Goal: Find contact information: Obtain details needed to contact an individual or organization

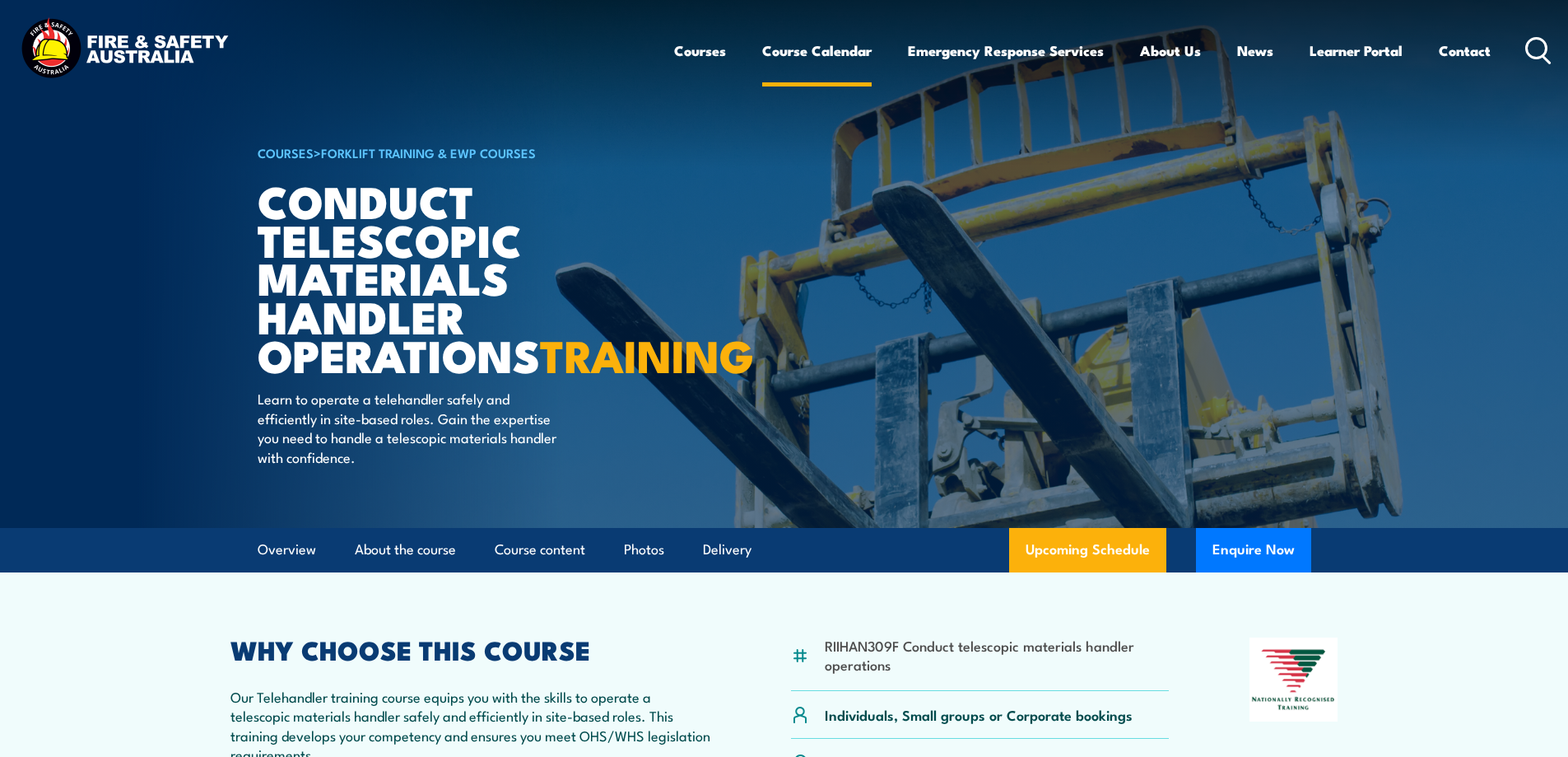
click at [802, 48] on link "Course Calendar" at bounding box center [817, 50] width 109 height 44
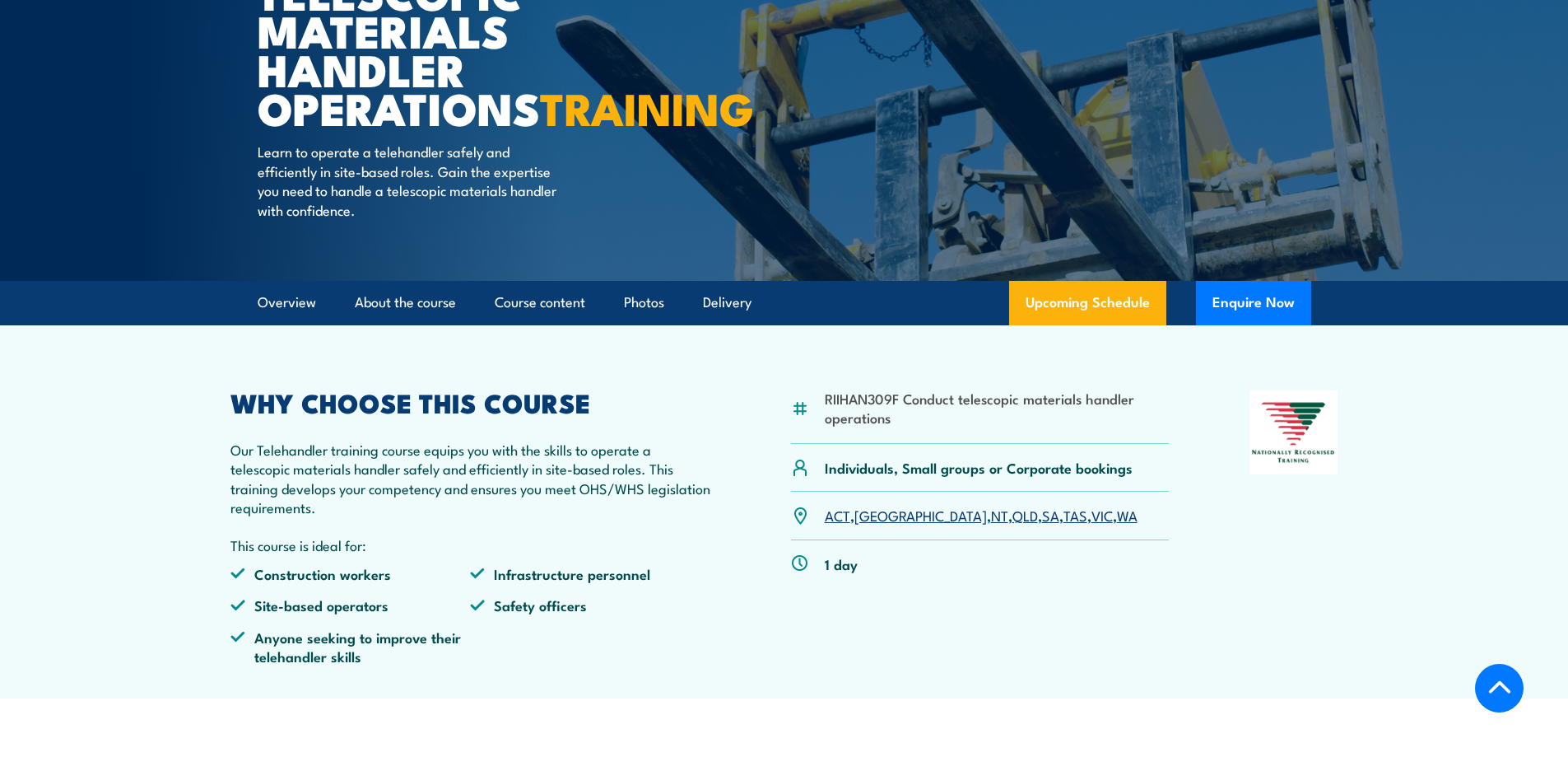
scroll to position [329, 0]
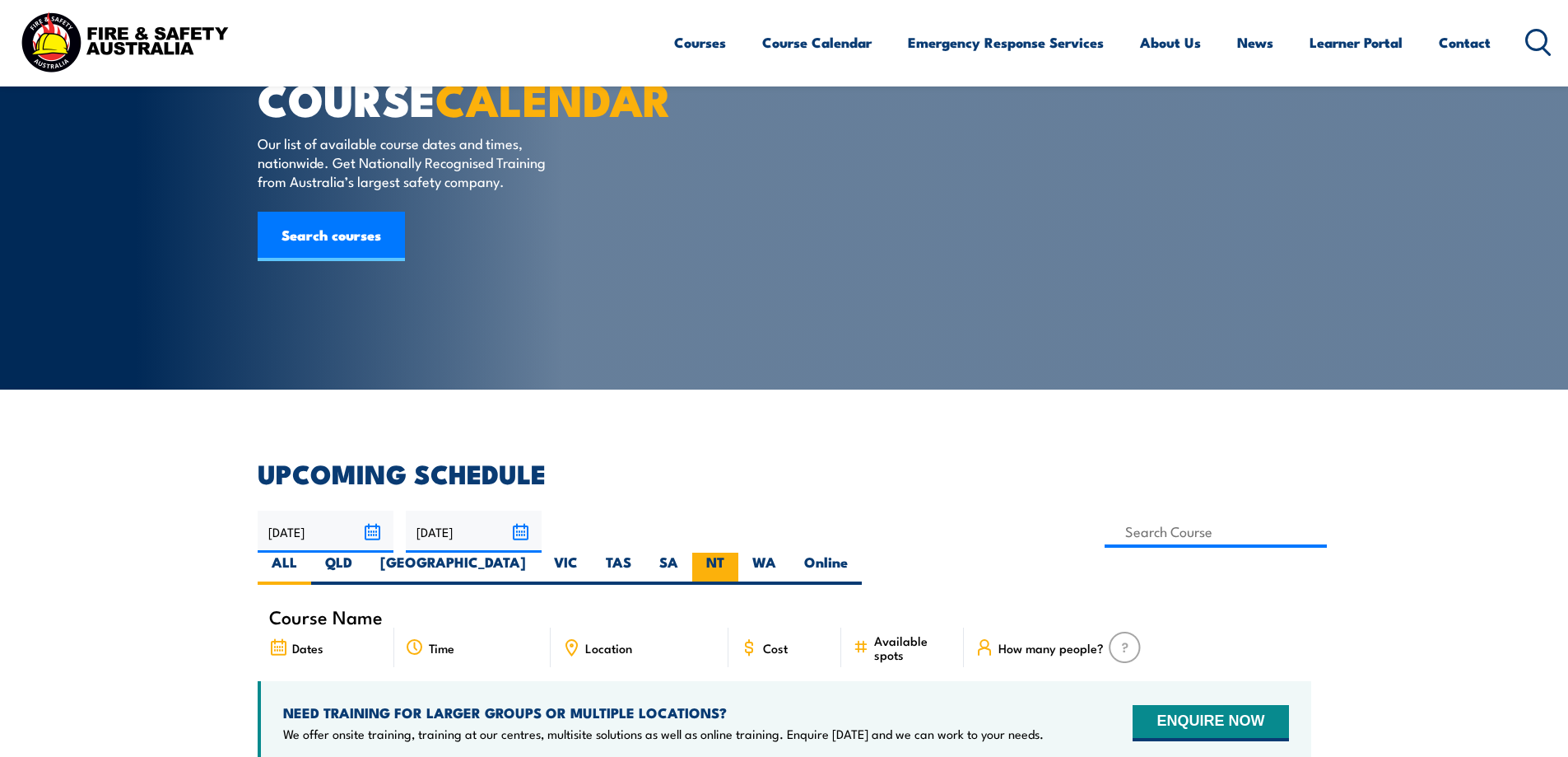
click at [366, 552] on label "QLD" at bounding box center [339, 568] width 56 height 32
click at [363, 552] on input "QLD" at bounding box center [358, 558] width 11 height 11
radio input "true"
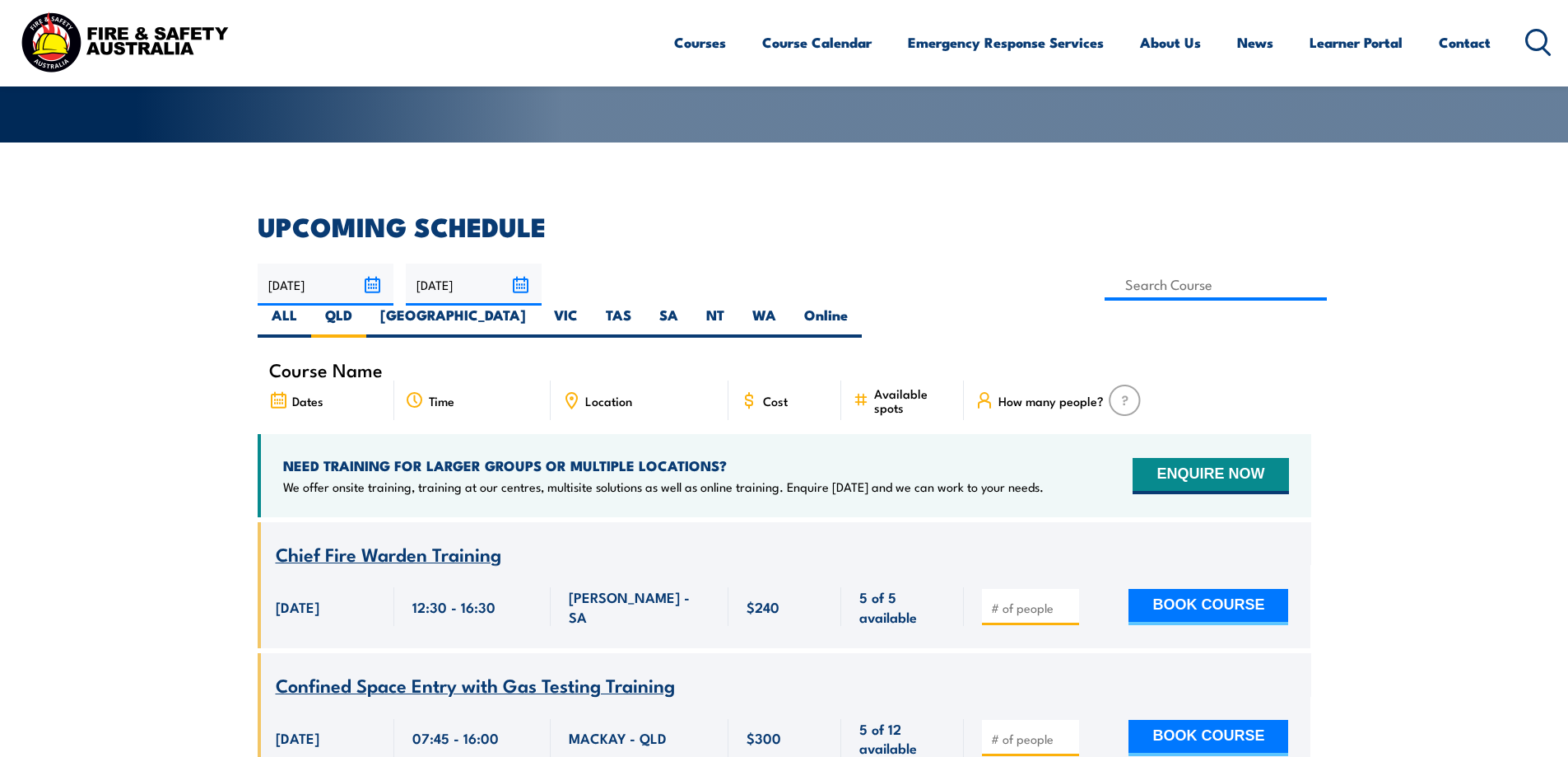
scroll to position [411, 0]
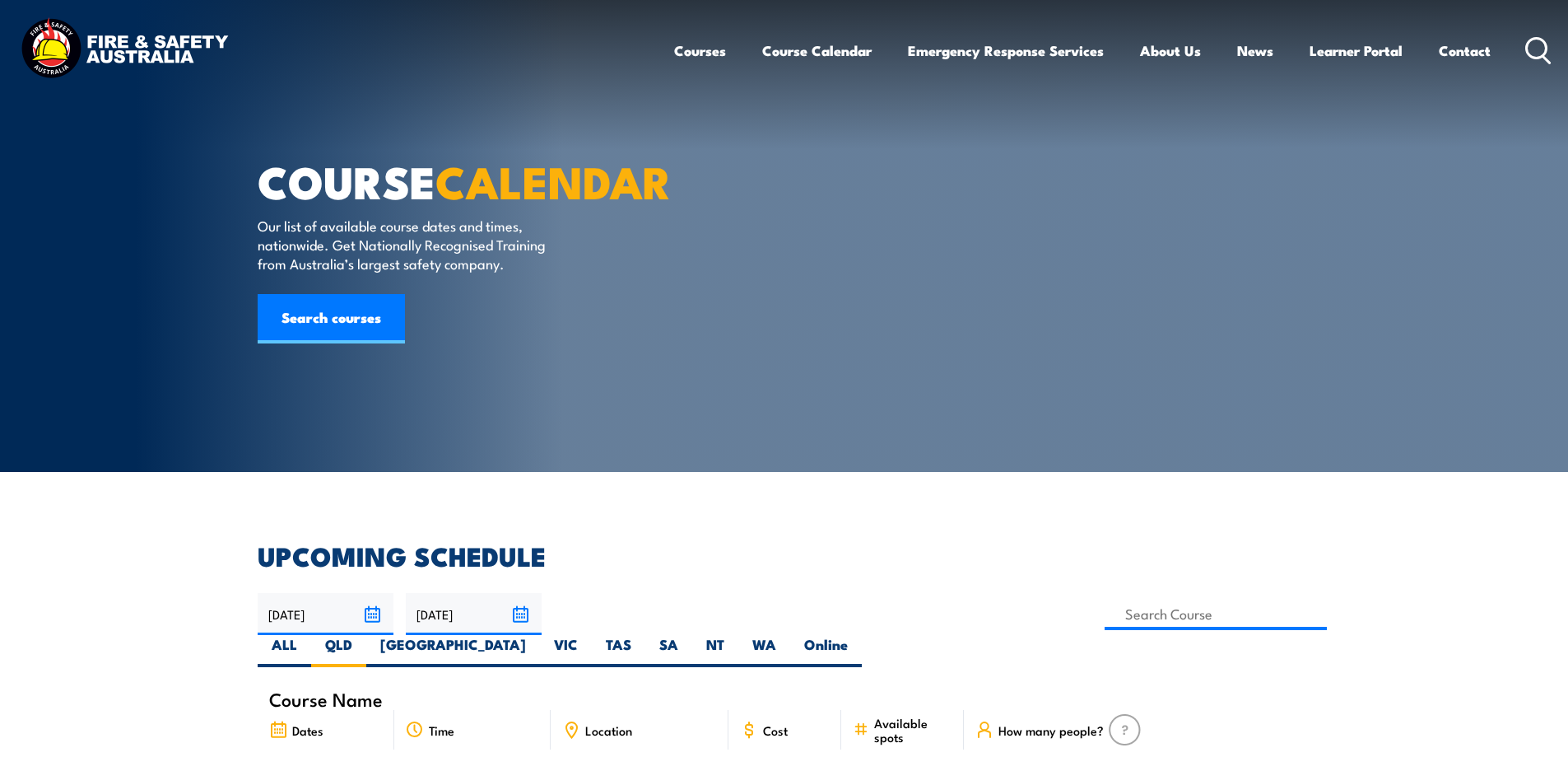
scroll to position [247, 0]
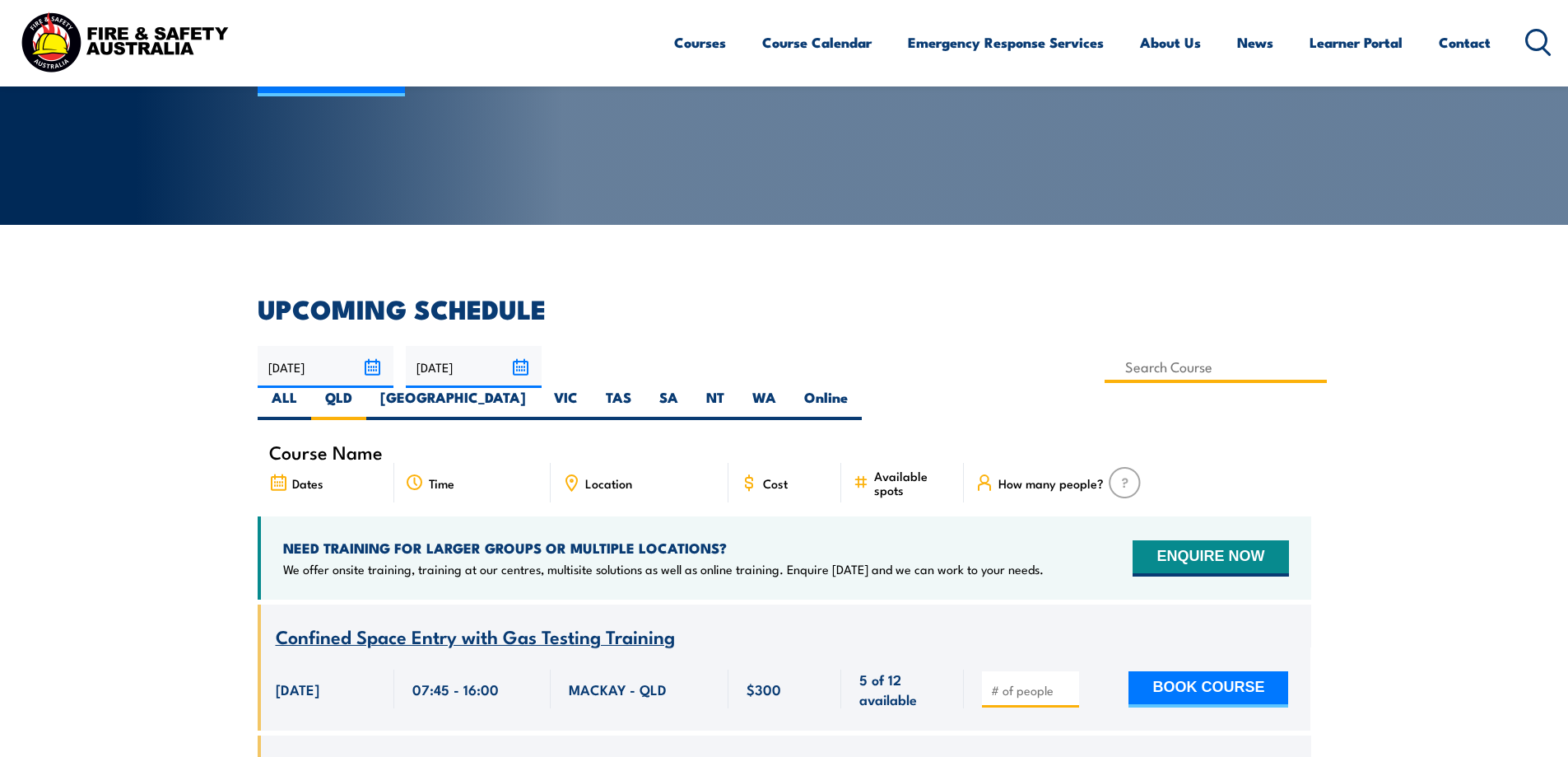
click at [1105, 369] on input at bounding box center [1216, 367] width 223 height 32
type input "Conduct telescopic materials handler operations Training"
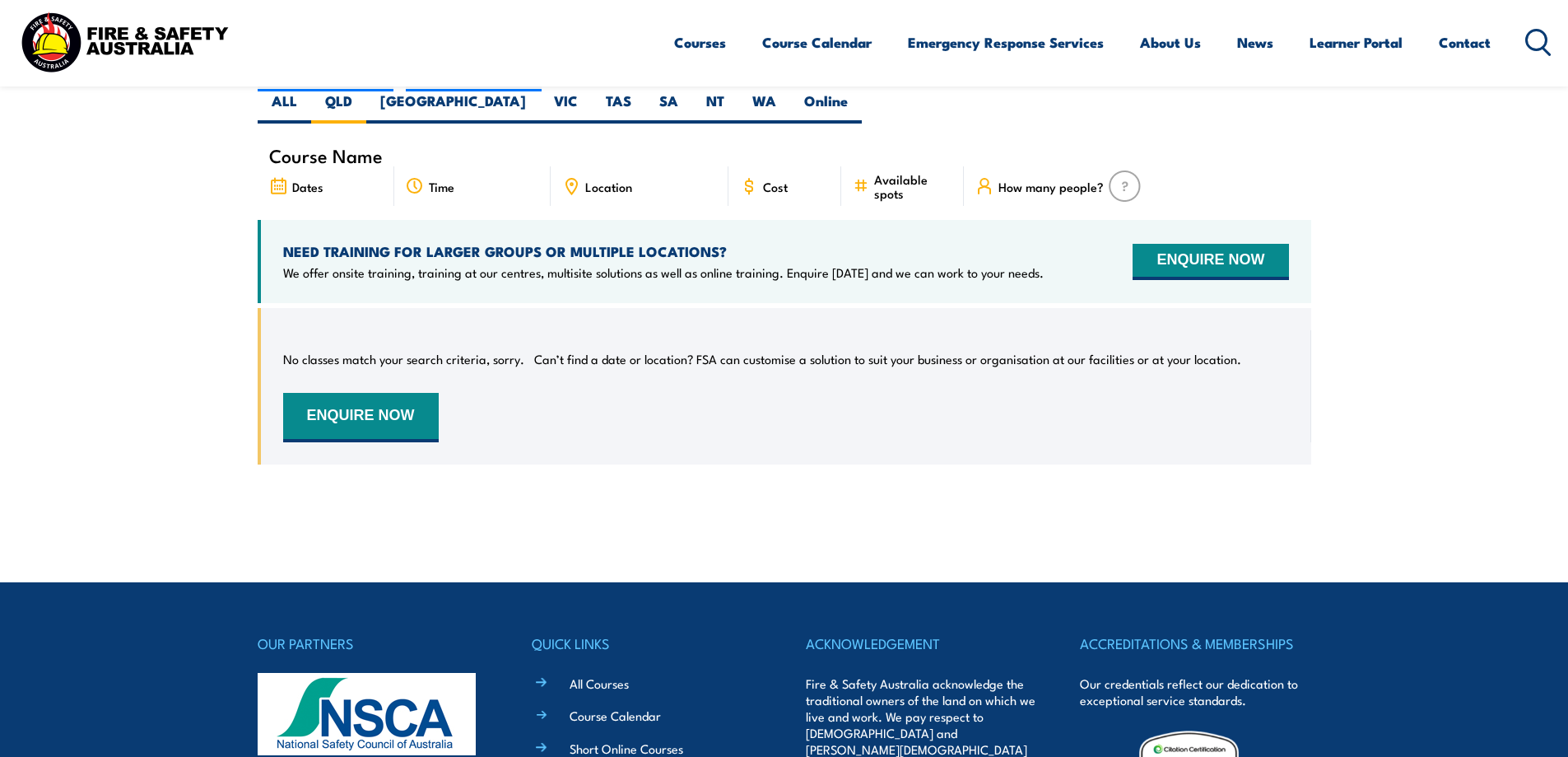
scroll to position [544, 0]
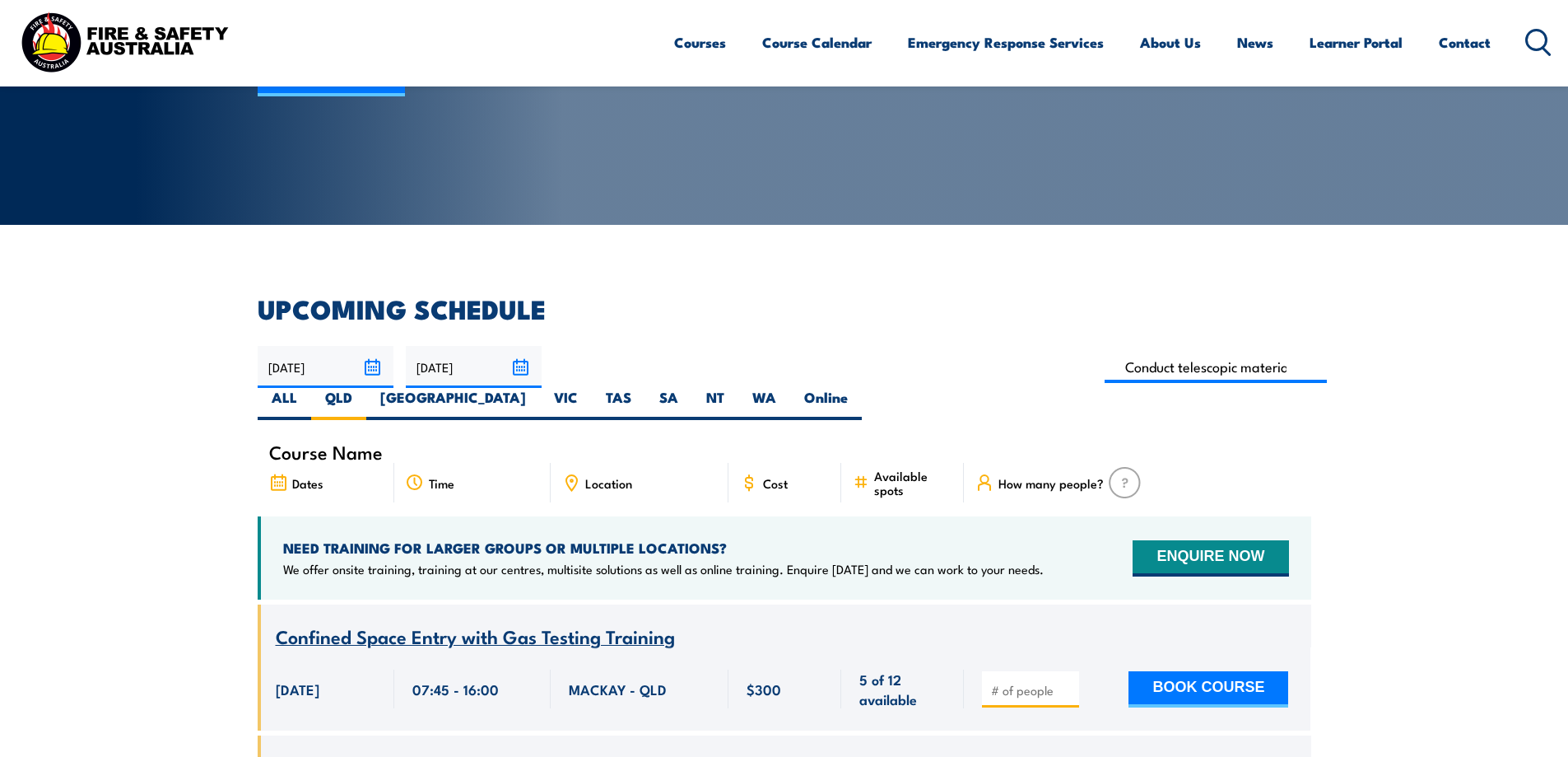
scroll to position [247, 0]
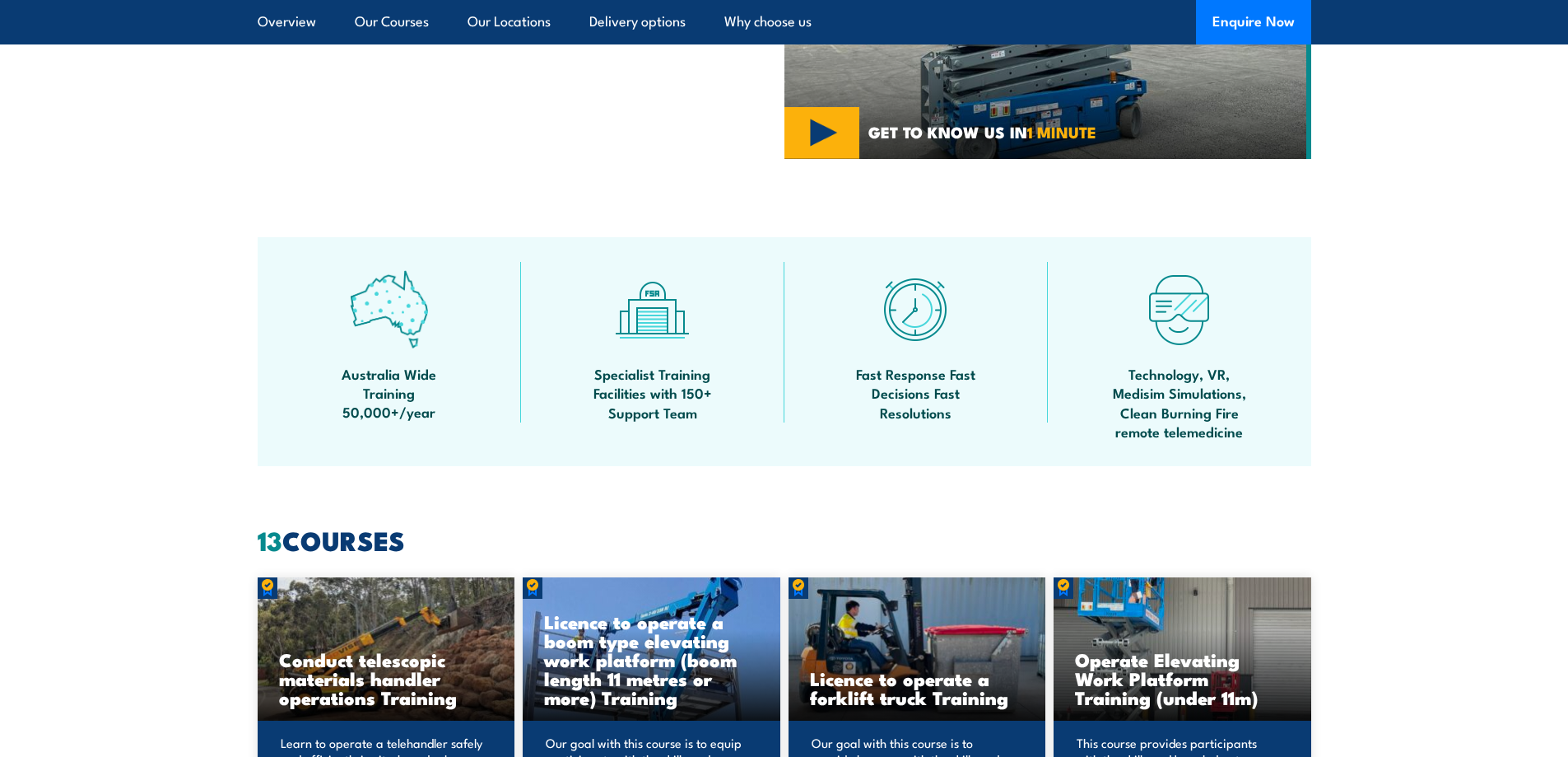
scroll to position [1070, 0]
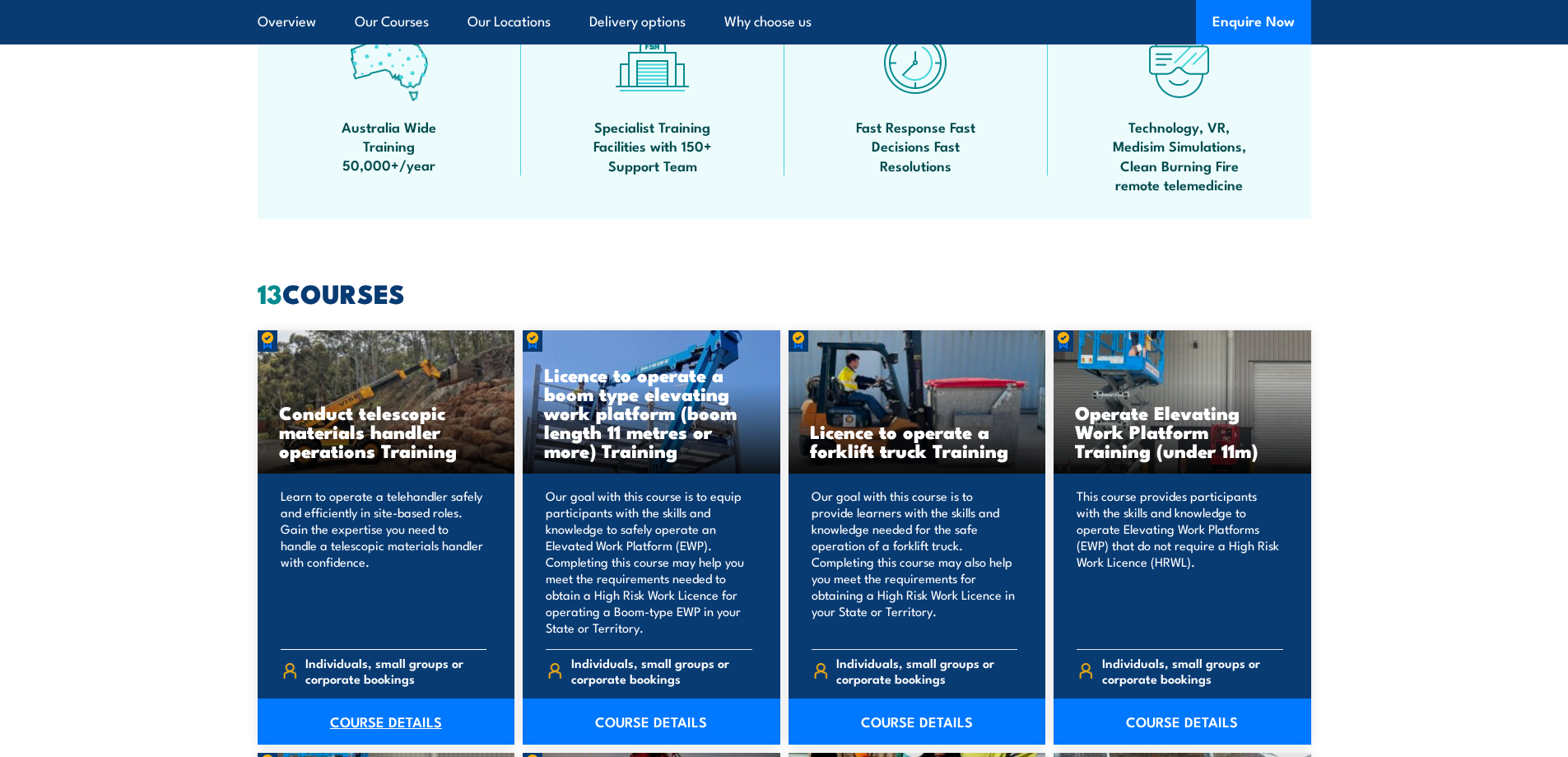
click at [400, 722] on link "COURSE DETAILS" at bounding box center [386, 722] width 257 height 46
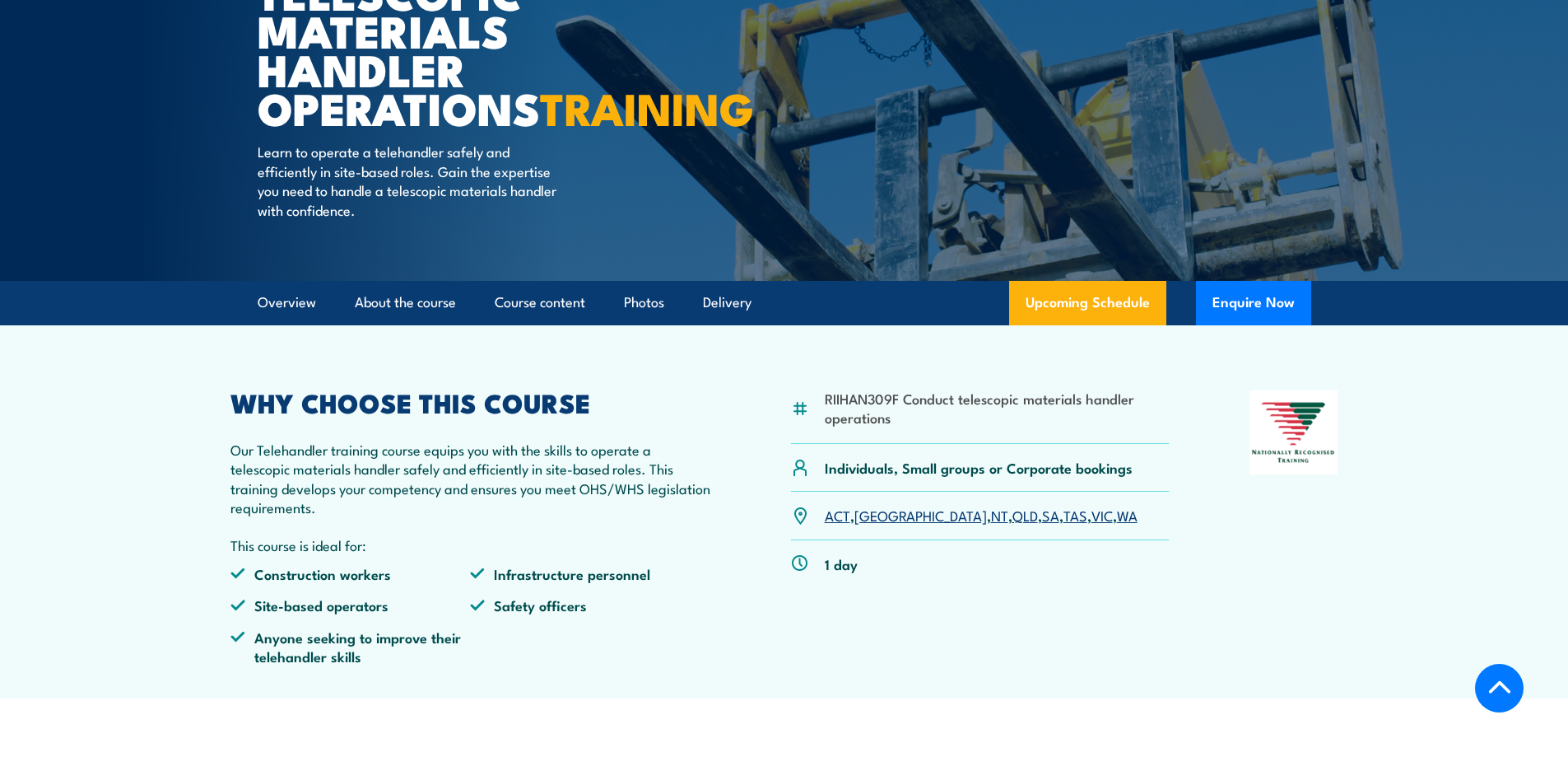
scroll to position [329, 0]
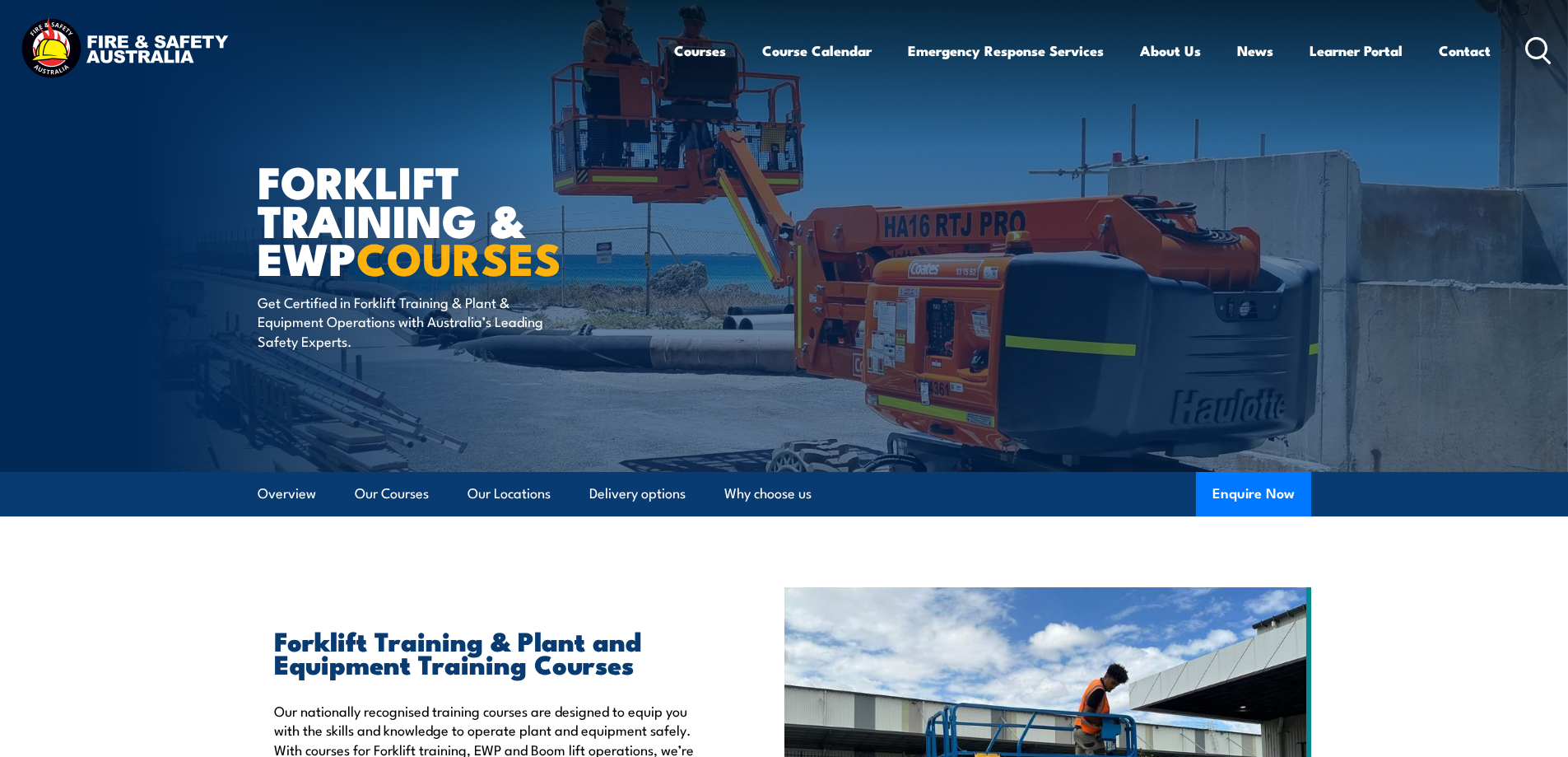
scroll to position [1070, 0]
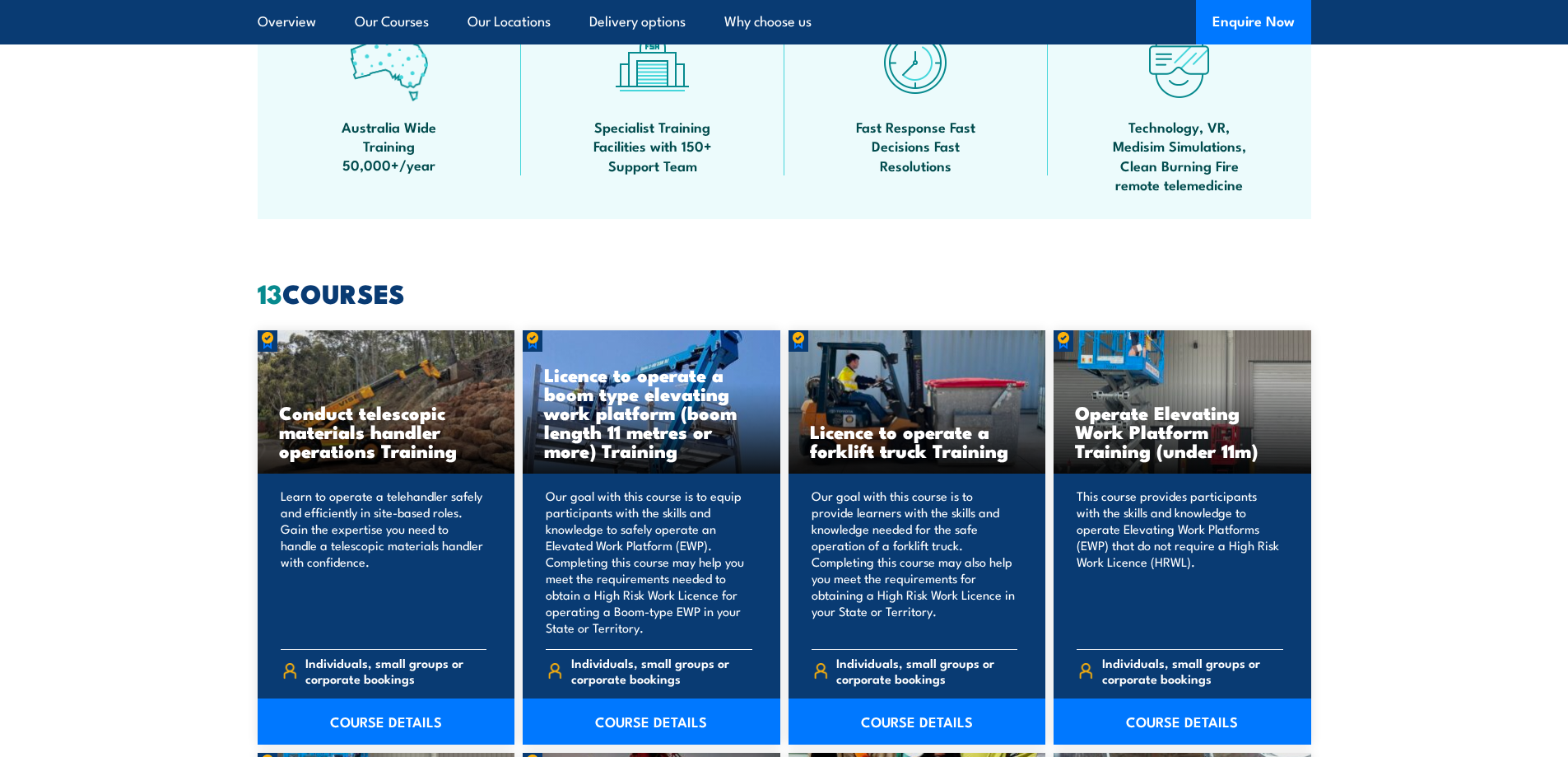
scroll to position [1153, 0]
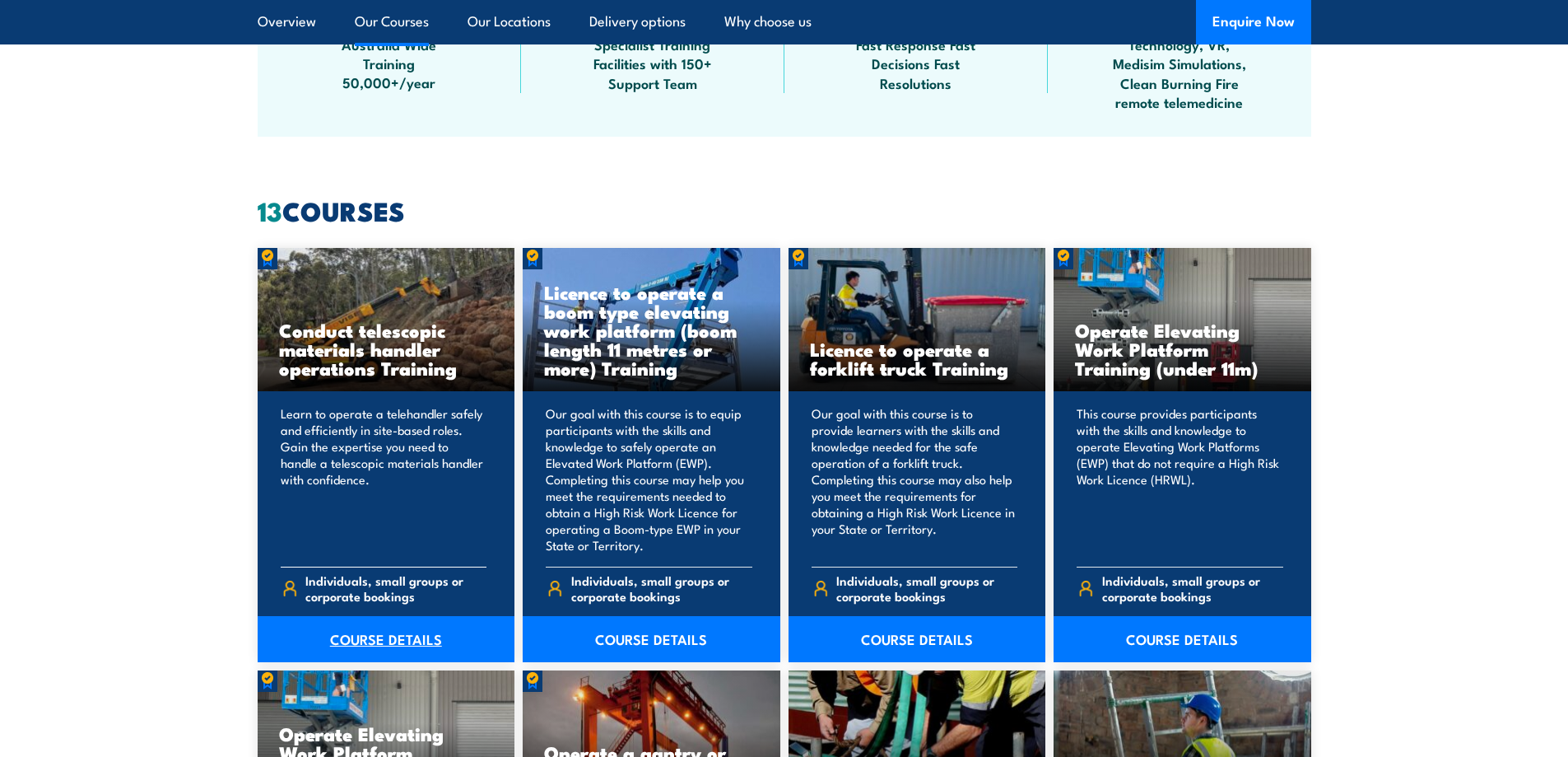
click at [410, 639] on link "COURSE DETAILS" at bounding box center [386, 639] width 257 height 46
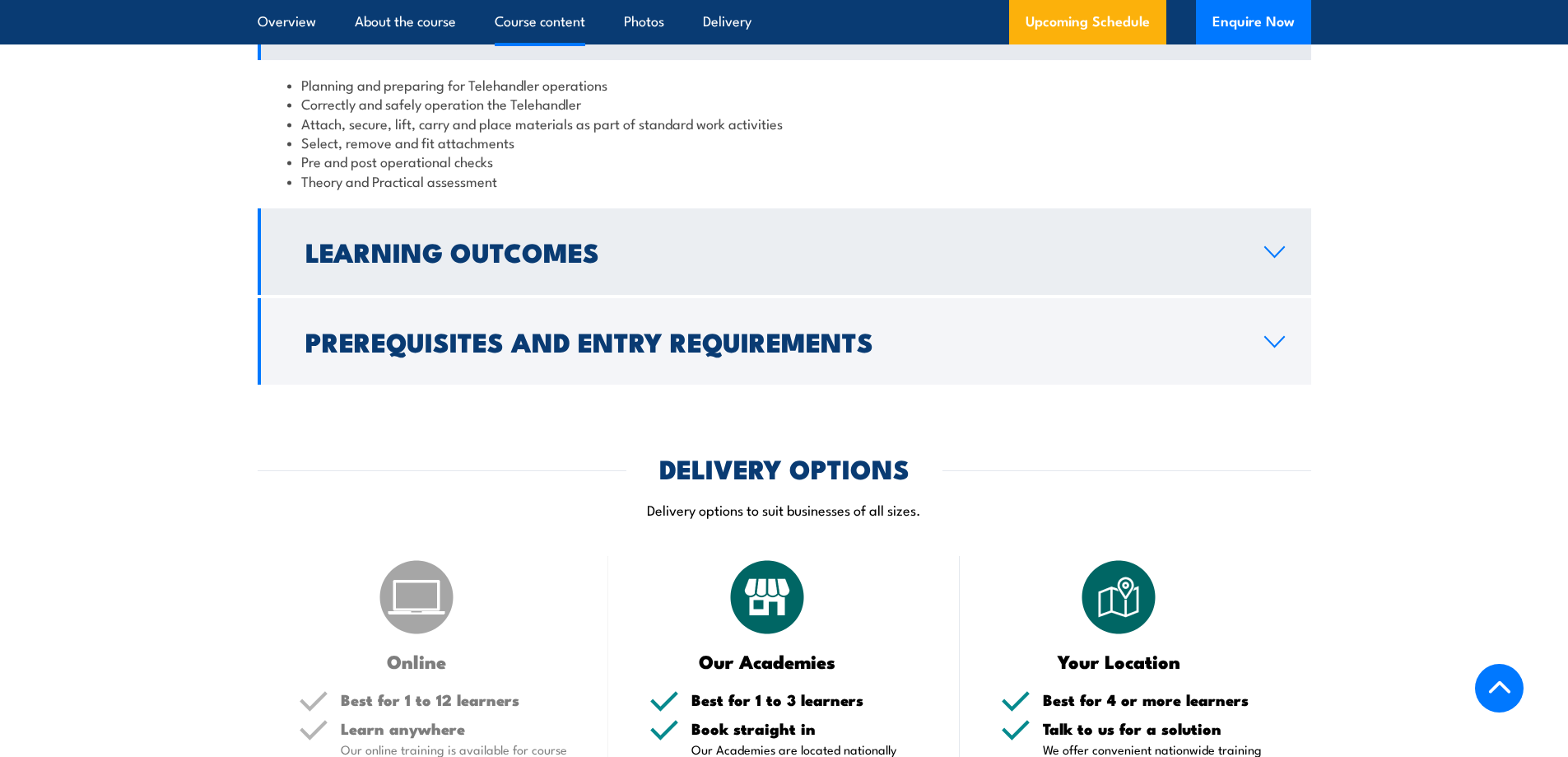
scroll to position [1646, 0]
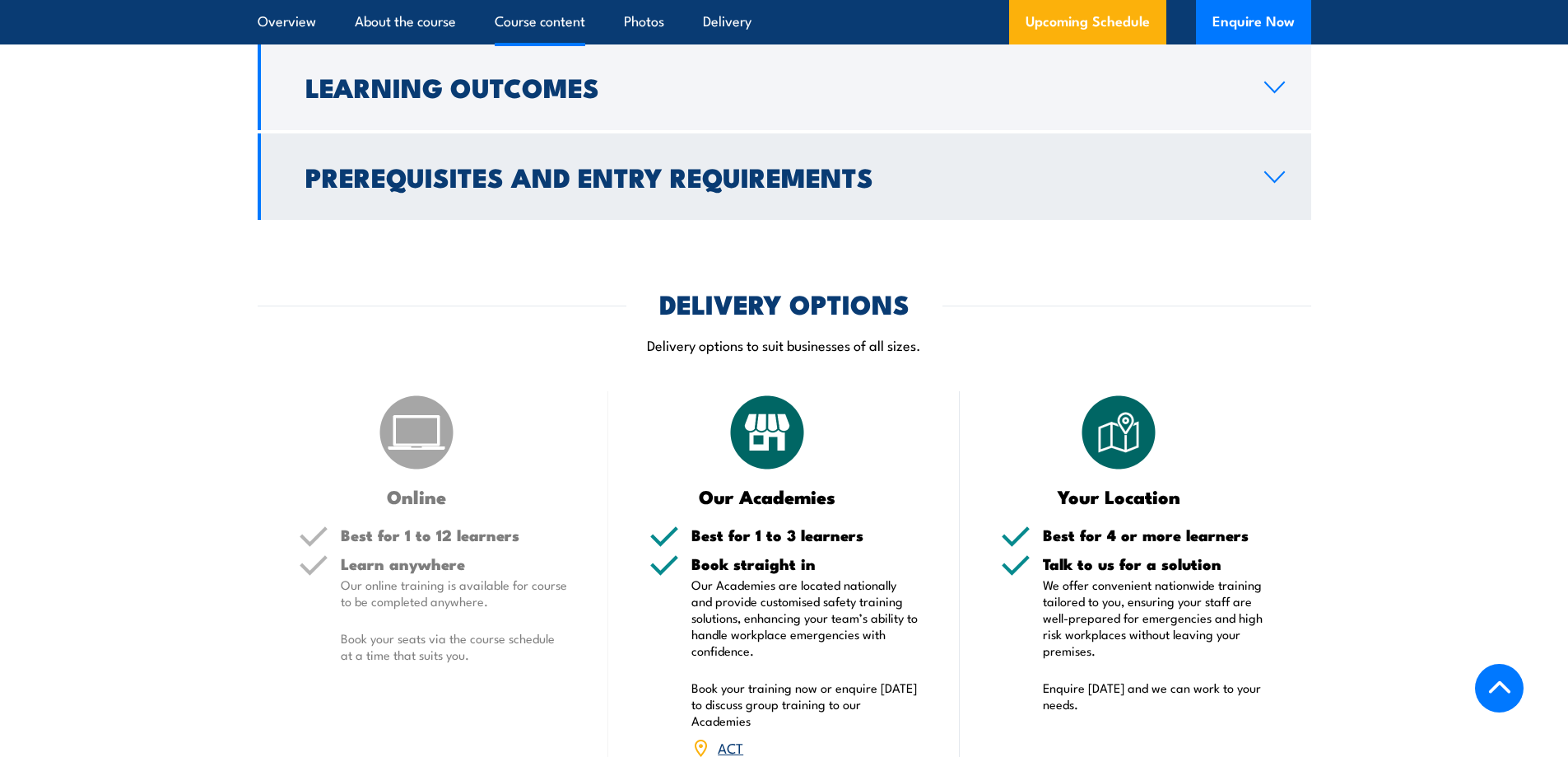
click at [1267, 183] on icon at bounding box center [1274, 177] width 22 height 13
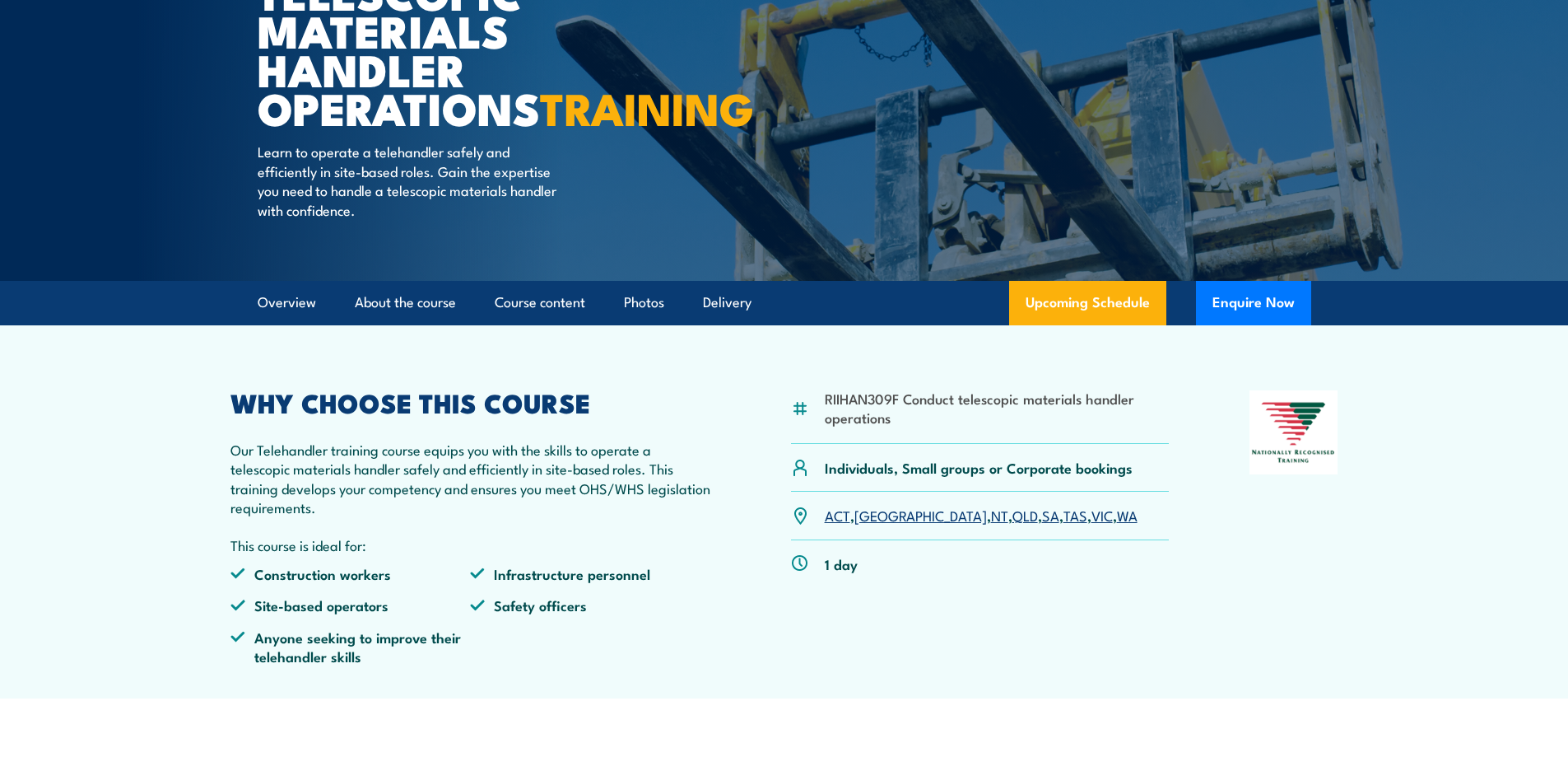
scroll to position [0, 0]
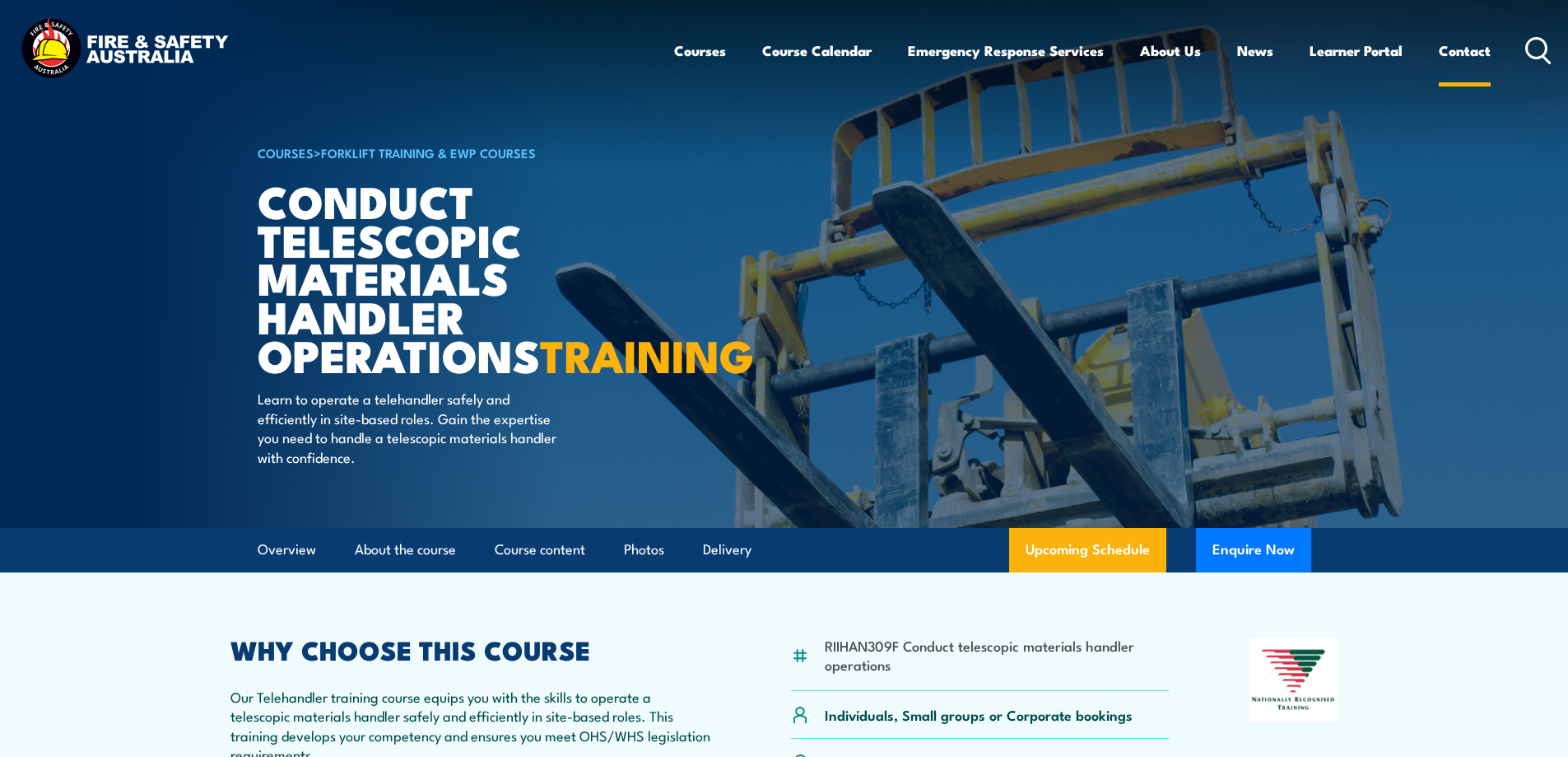
click at [1457, 49] on link "Contact" at bounding box center [1464, 50] width 52 height 44
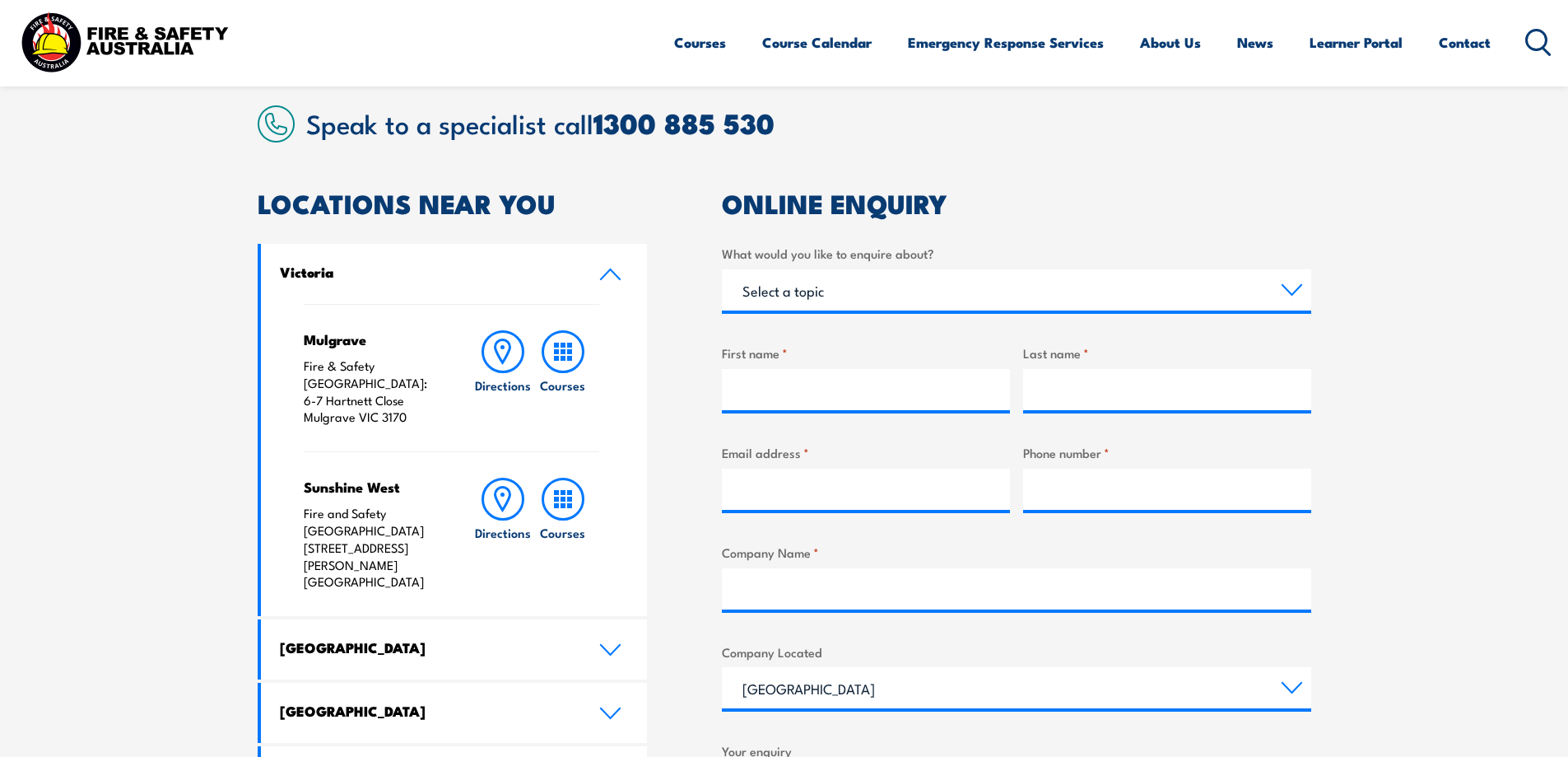
scroll to position [494, 0]
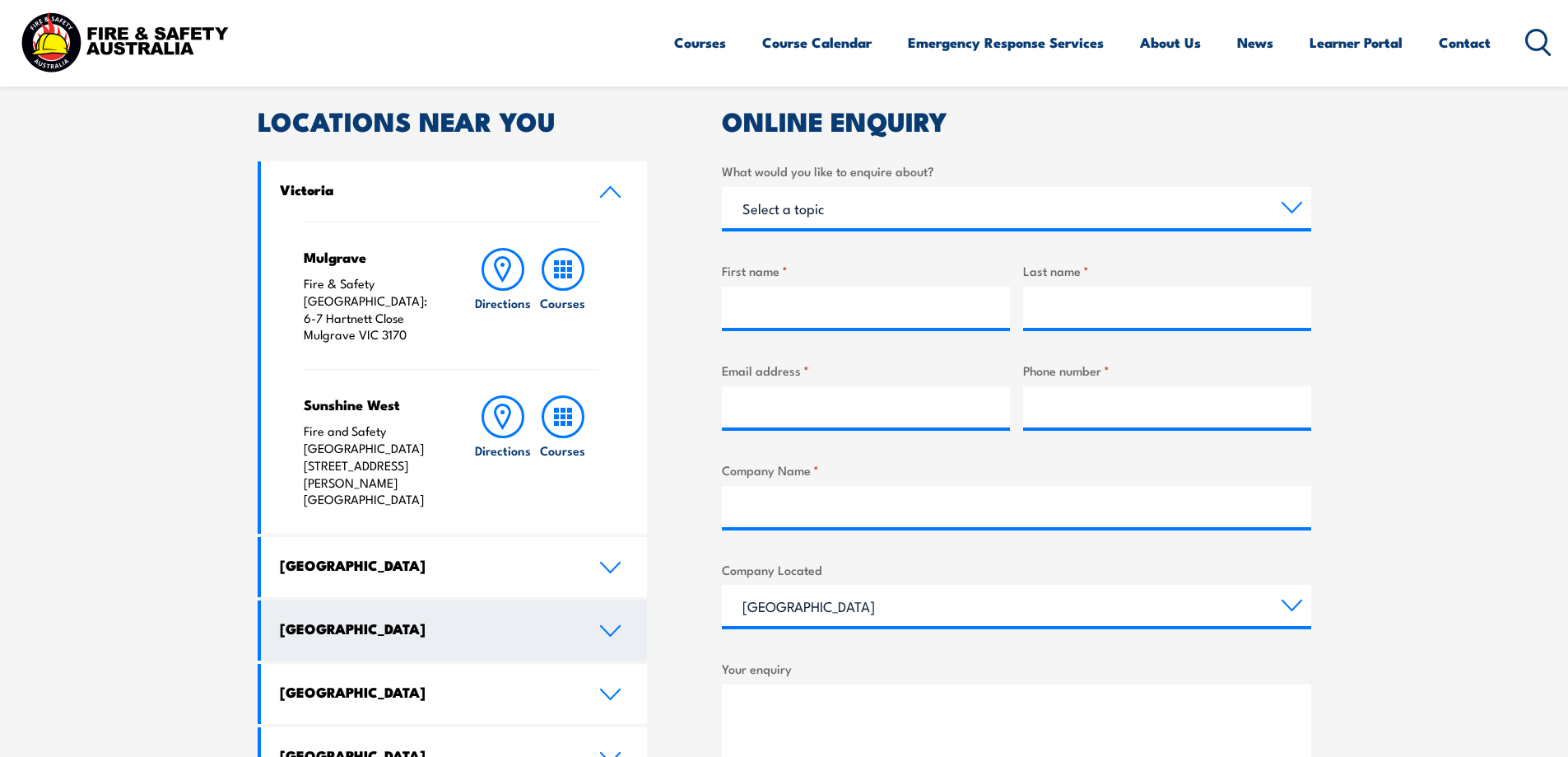
click at [620, 600] on link "[GEOGRAPHIC_DATA]" at bounding box center [455, 630] width 387 height 60
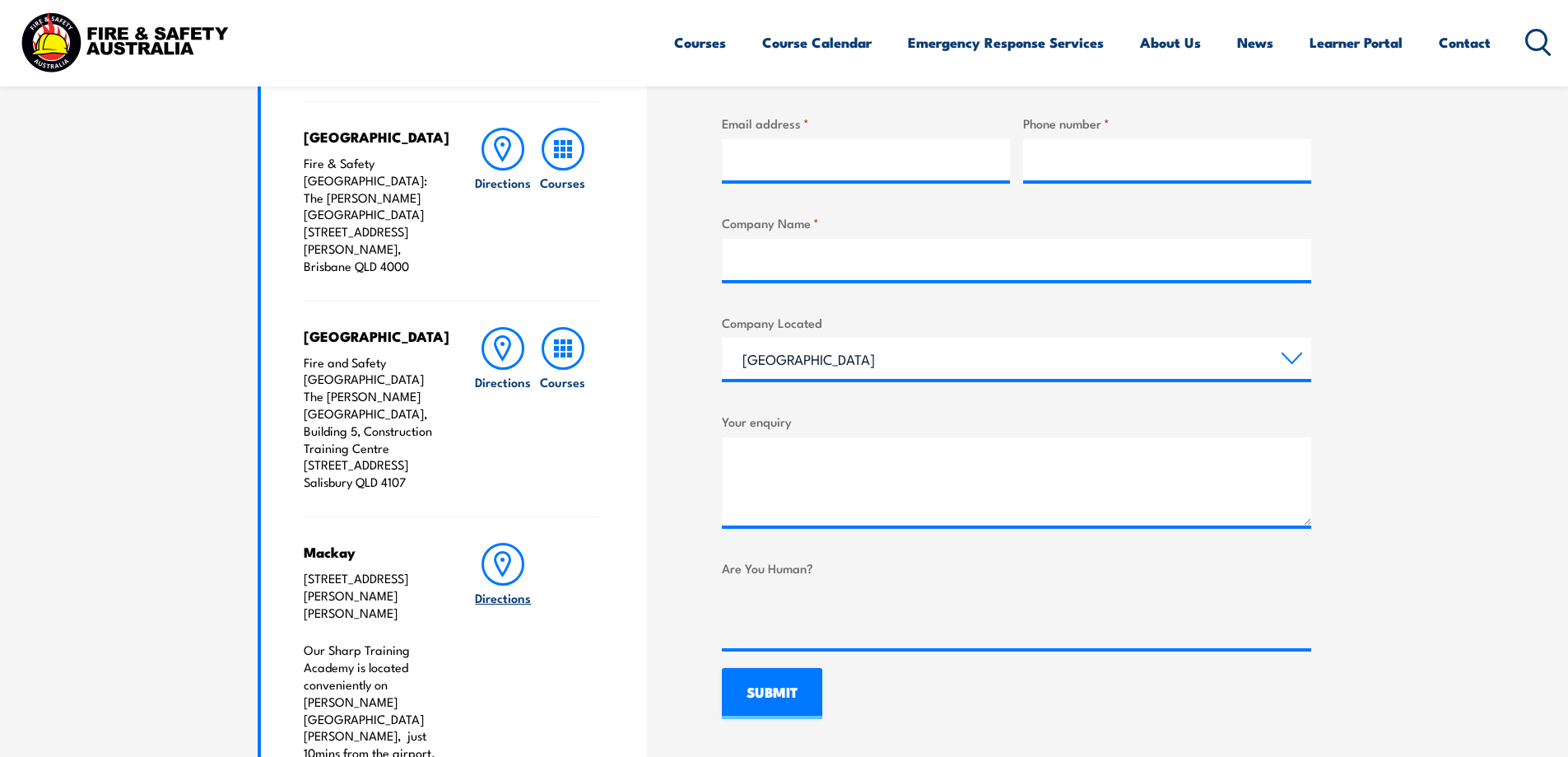
scroll to position [988, 0]
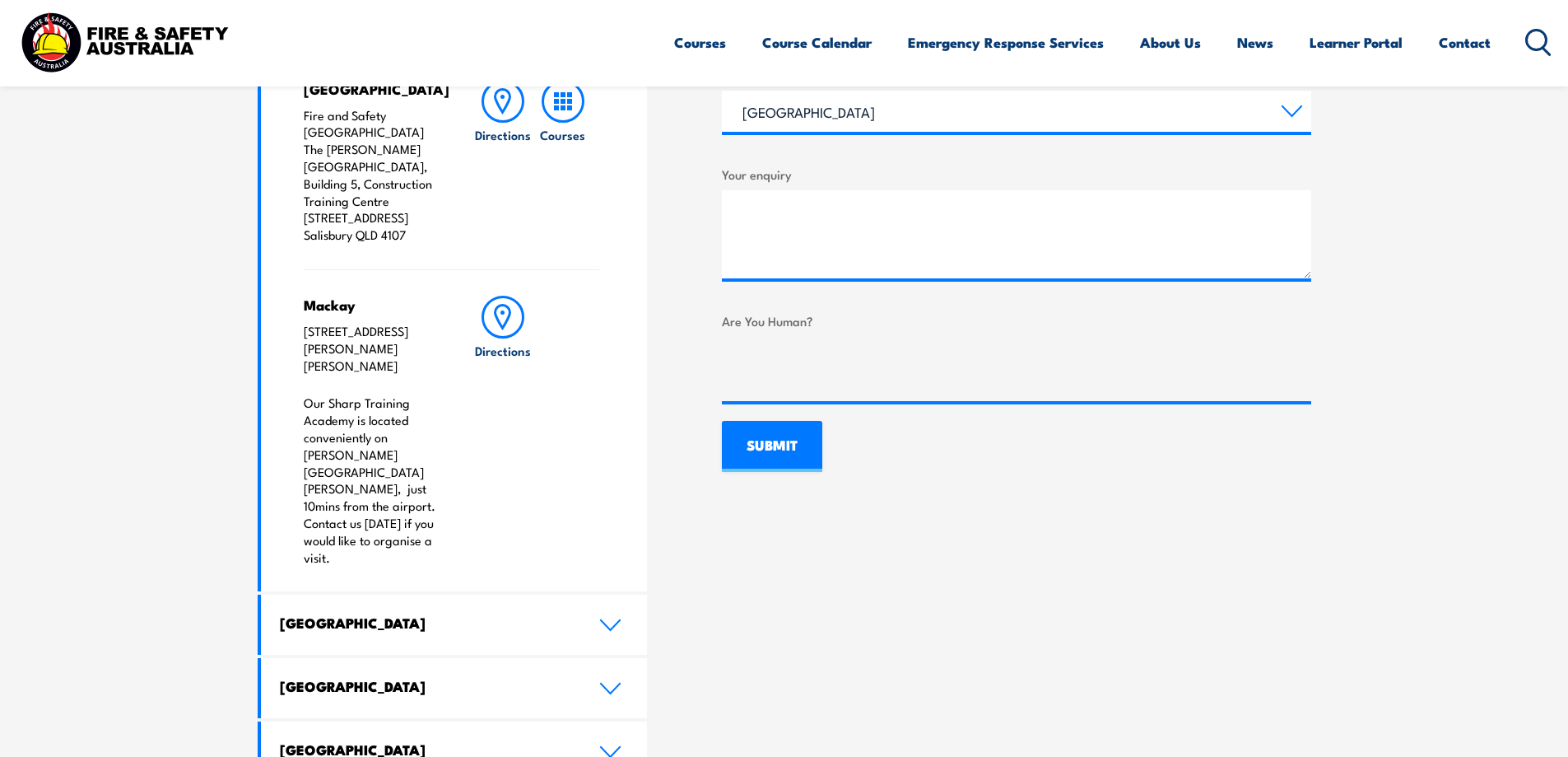
click at [358, 395] on p "Our Sharp Training Academy is located conveniently on [PERSON_NAME][GEOGRAPHIC_…" at bounding box center [372, 480] width 137 height 171
click at [509, 374] on link "Directions" at bounding box center [503, 430] width 59 height 270
click at [347, 322] on p "[STREET_ADDRESS][PERSON_NAME][PERSON_NAME]" at bounding box center [372, 347] width 137 height 51
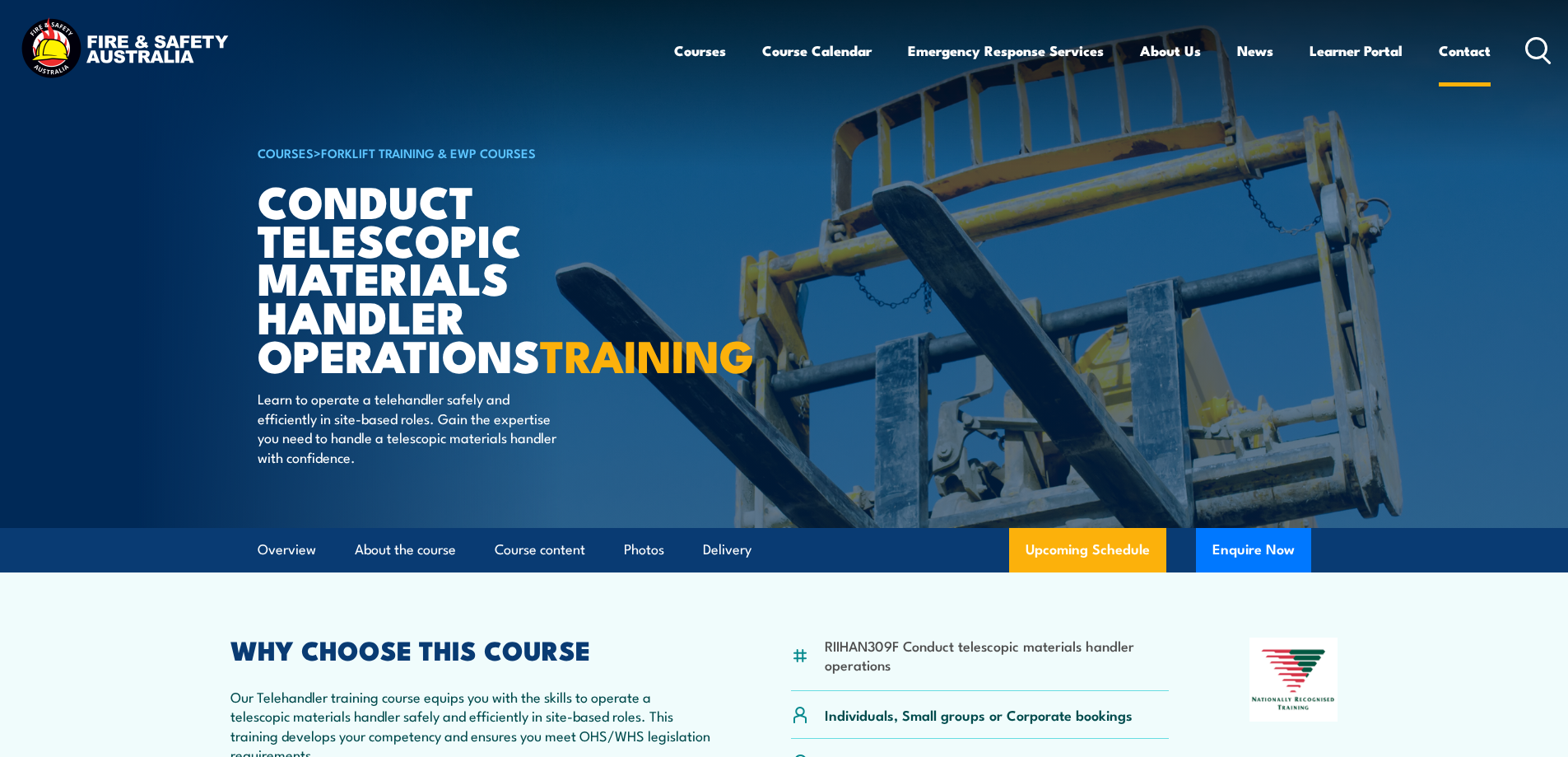
click at [1488, 48] on link "Contact" at bounding box center [1464, 50] width 52 height 44
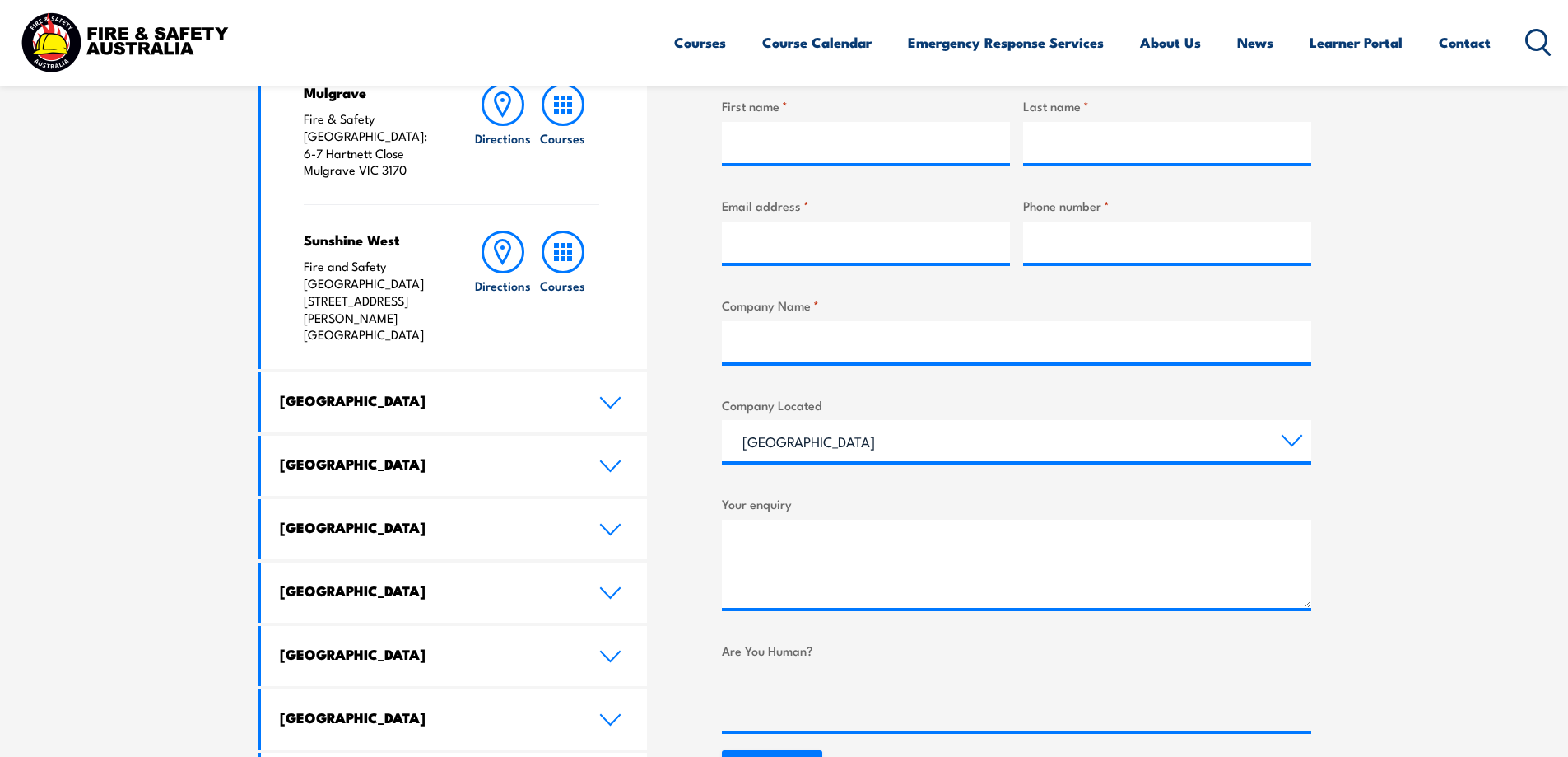
scroll to position [824, 0]
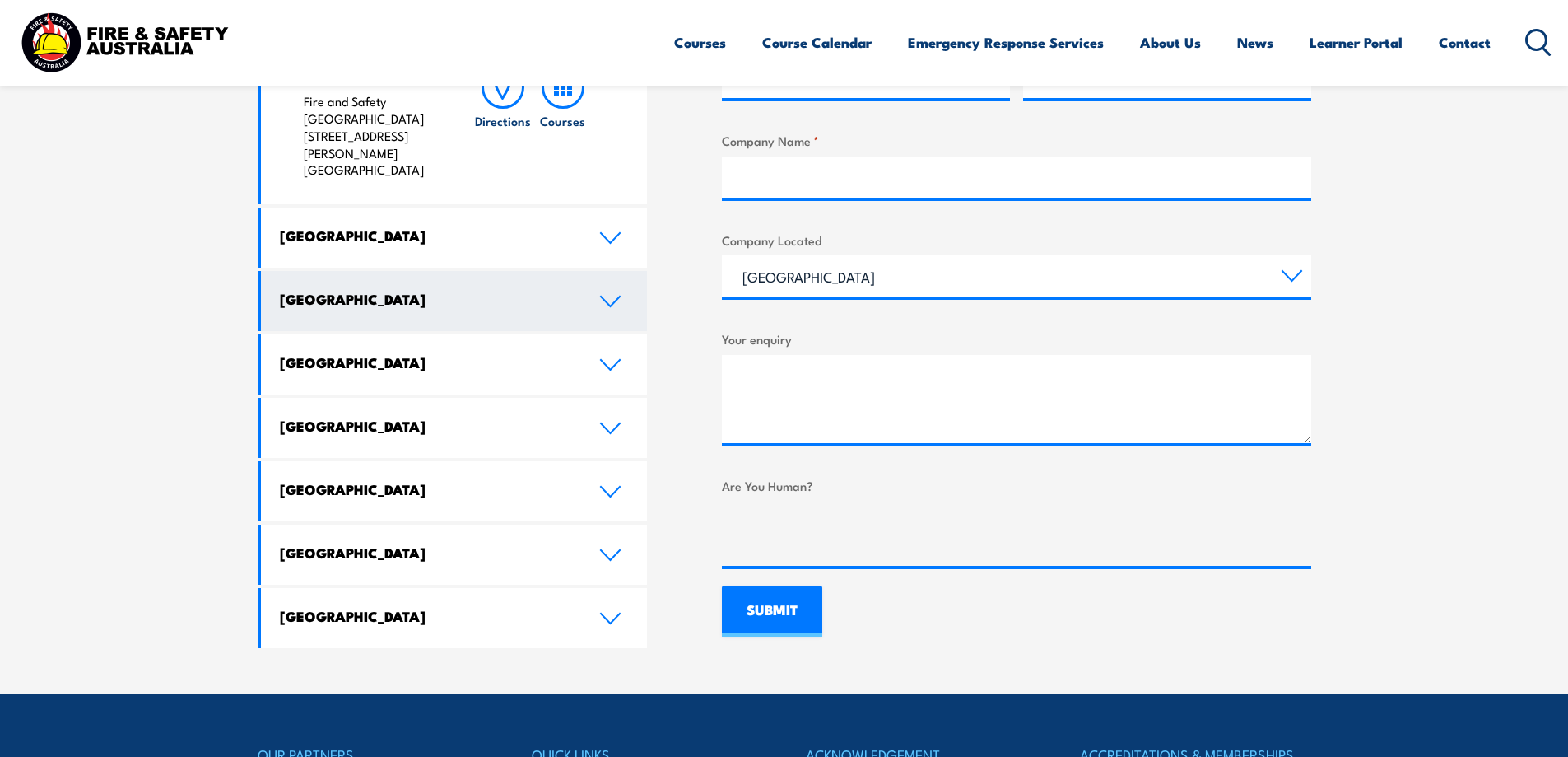
click at [609, 295] on icon at bounding box center [610, 301] width 22 height 13
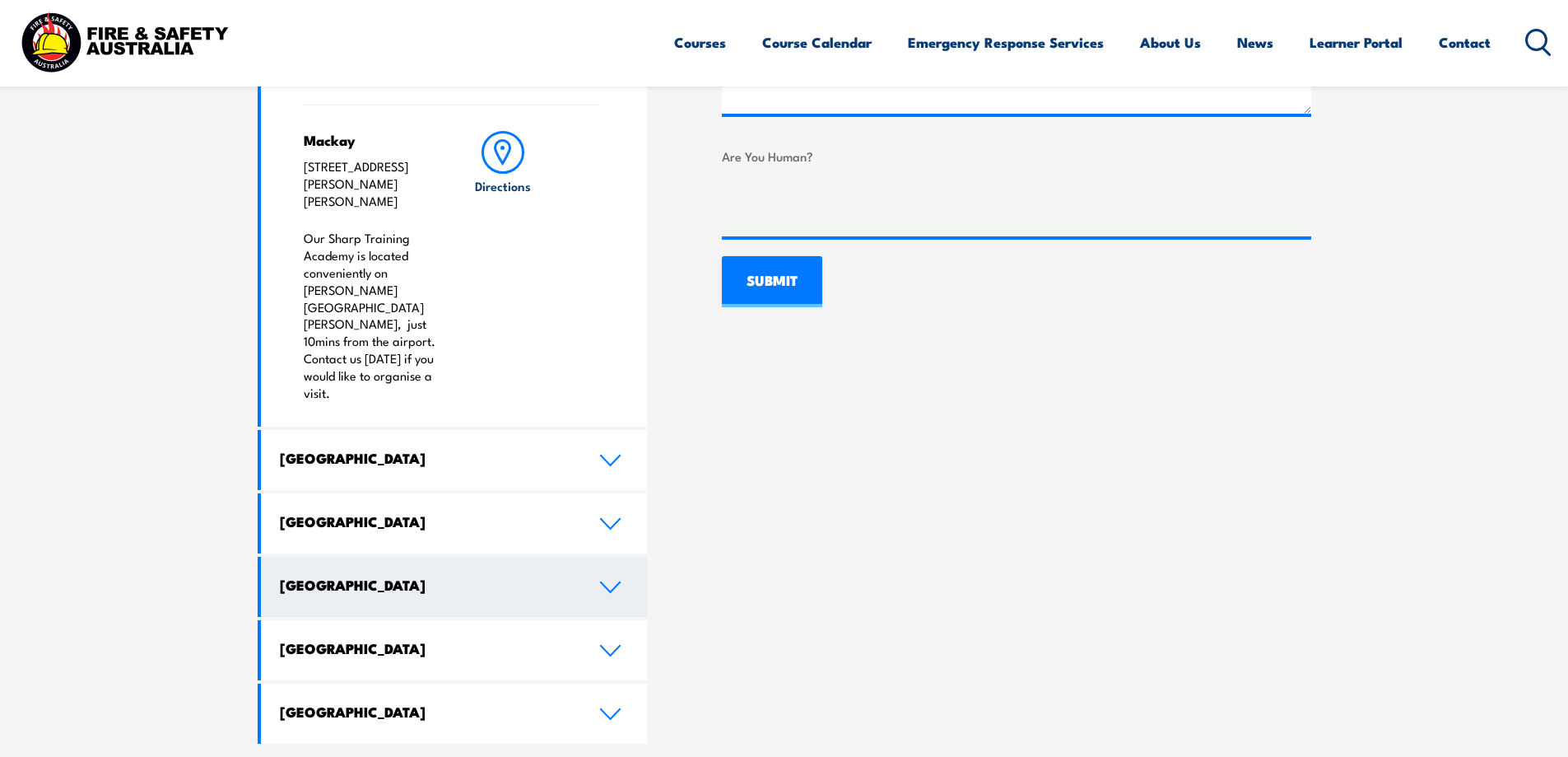
scroll to position [906, 0]
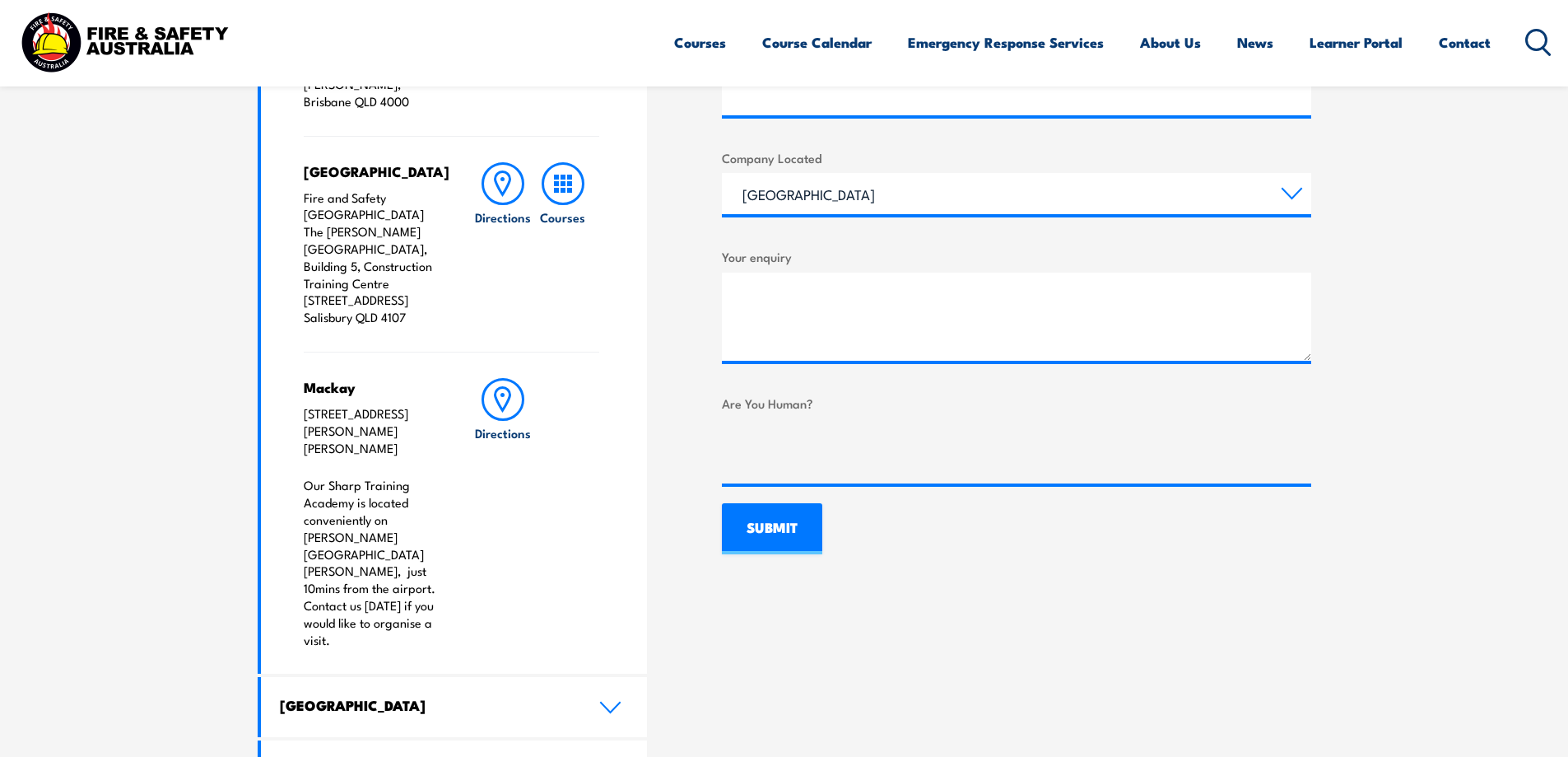
click at [314, 405] on p "[STREET_ADDRESS][PERSON_NAME][PERSON_NAME]" at bounding box center [372, 430] width 137 height 51
click at [378, 423] on div "Mackay [STREET_ADDRESS][PERSON_NAME][PERSON_NAME] Our Sharp Training Academy is…" at bounding box center [372, 512] width 137 height 270
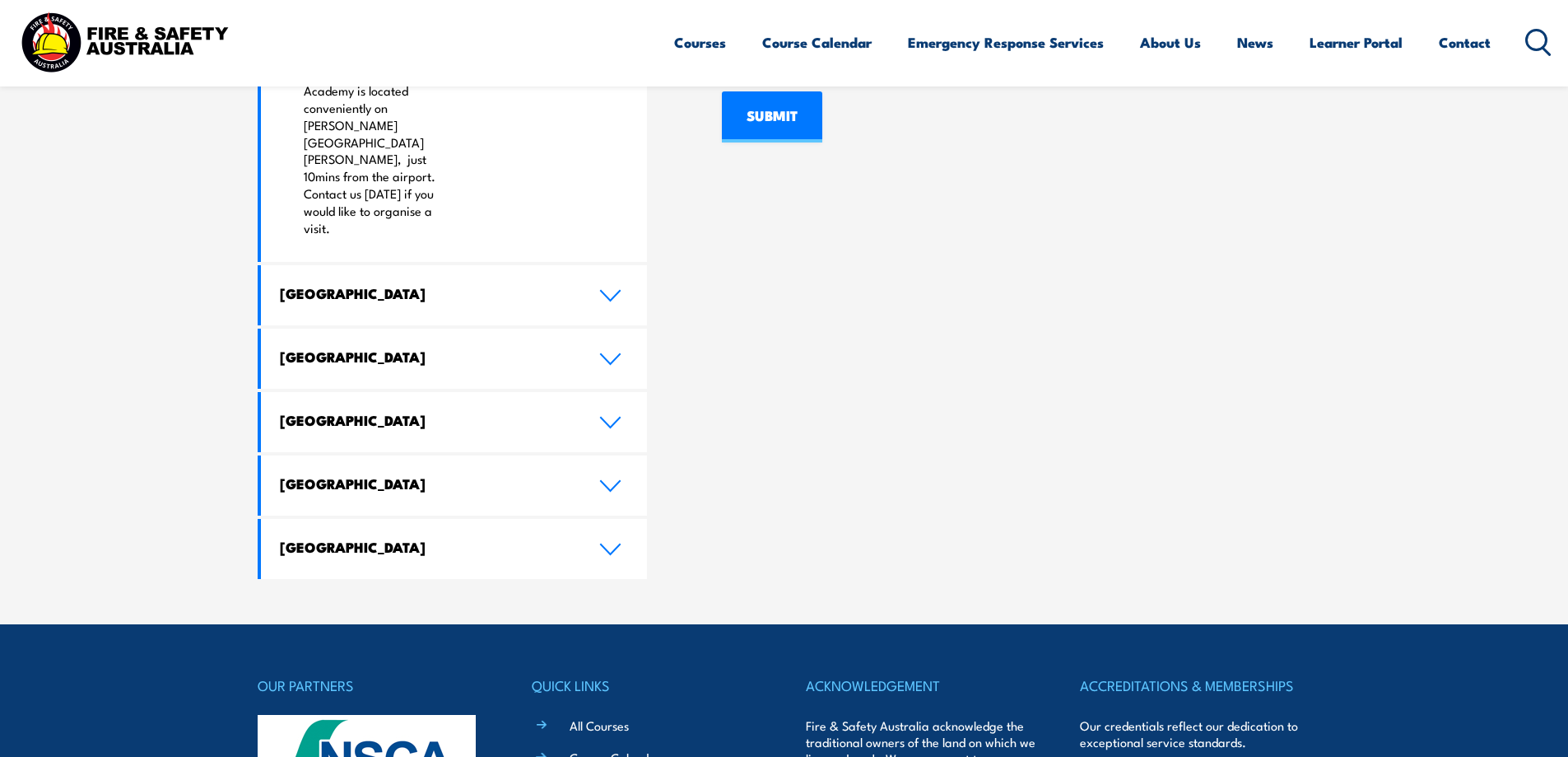
scroll to position [1624, 0]
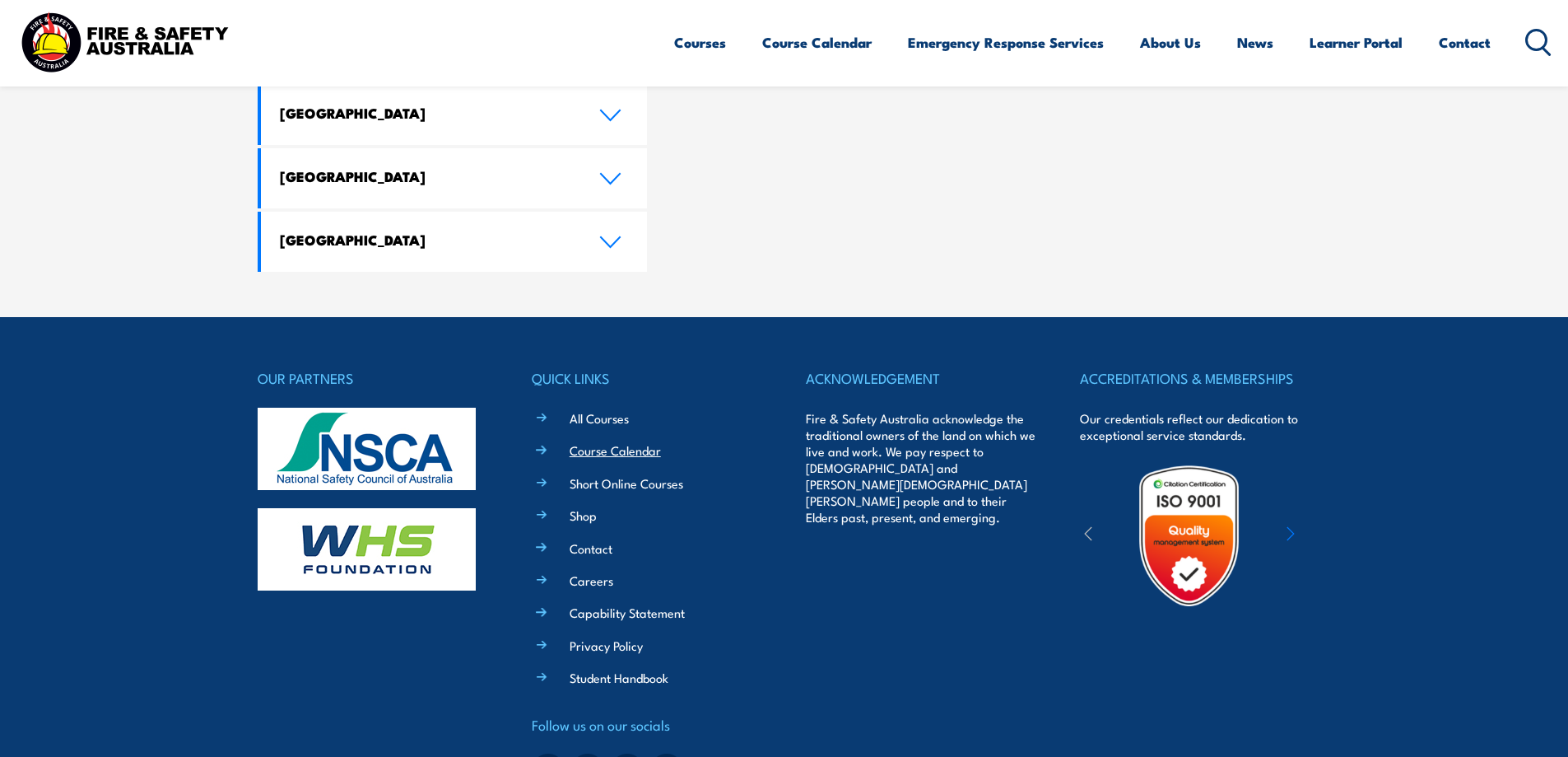
click at [617, 441] on link "Course Calendar" at bounding box center [615, 449] width 92 height 18
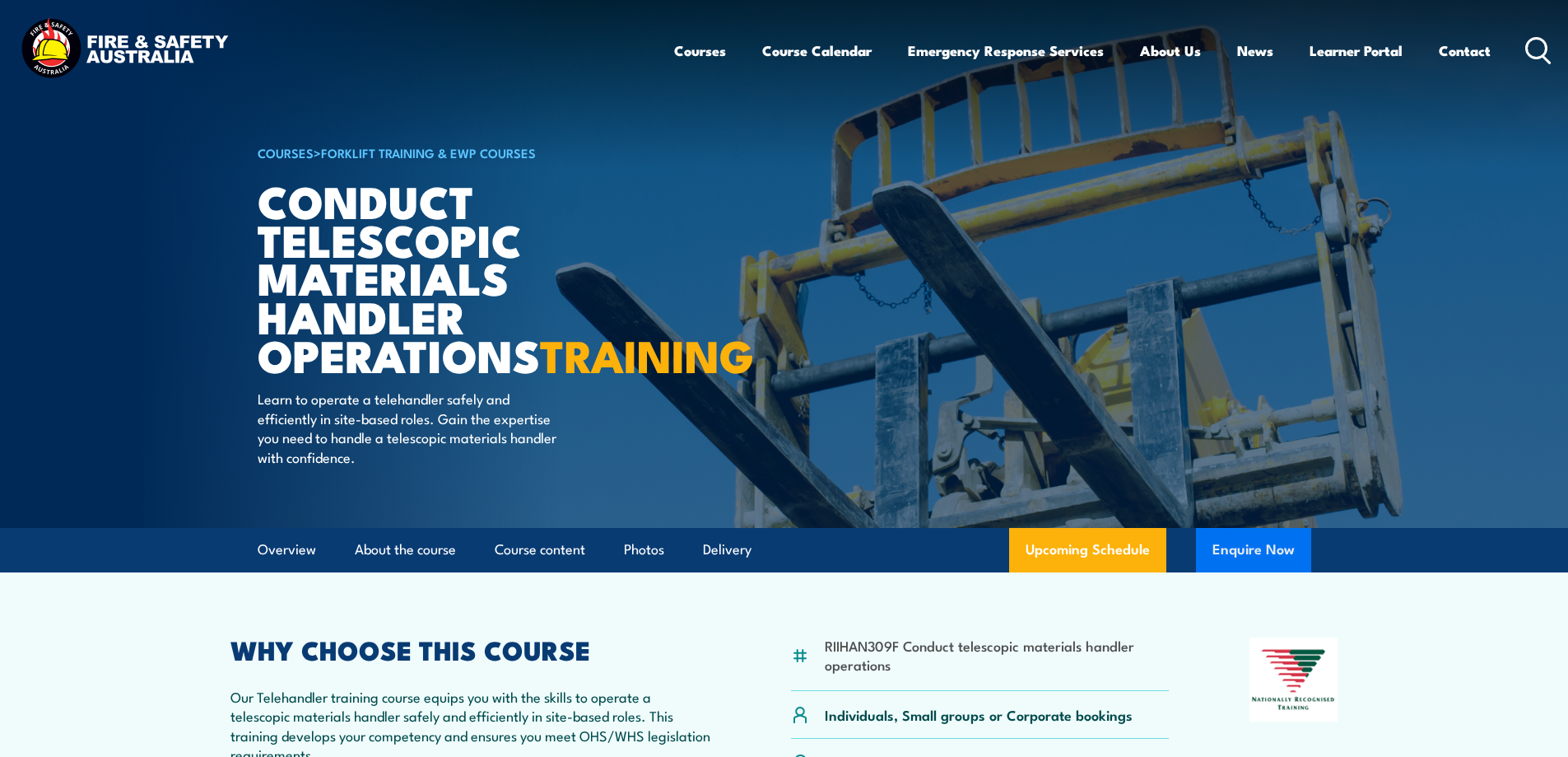
click button "Enquire Now"
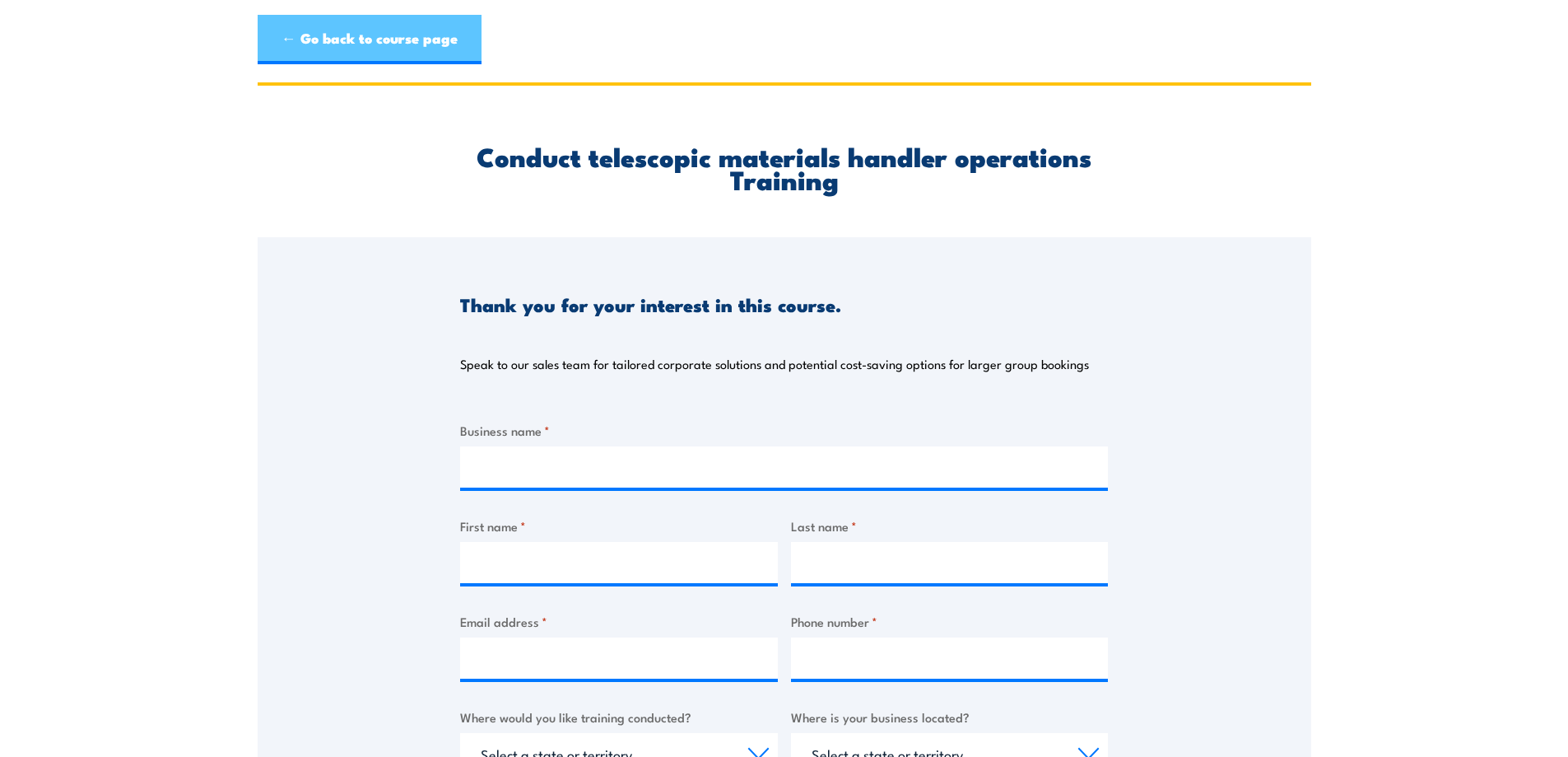
click at [317, 37] on link "← Go back to course page" at bounding box center [370, 39] width 224 height 49
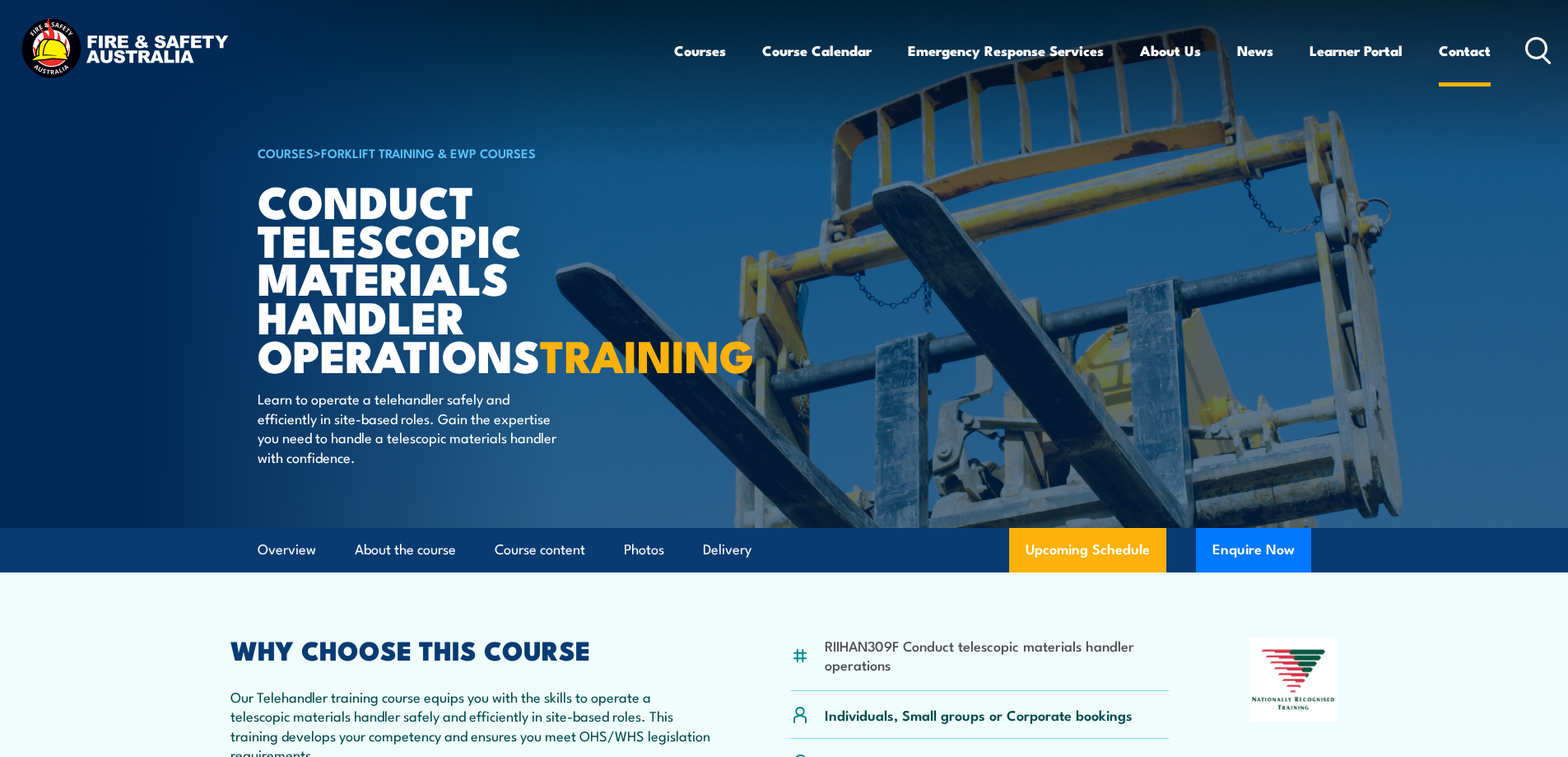
click at [1476, 52] on link "Contact" at bounding box center [1464, 50] width 52 height 44
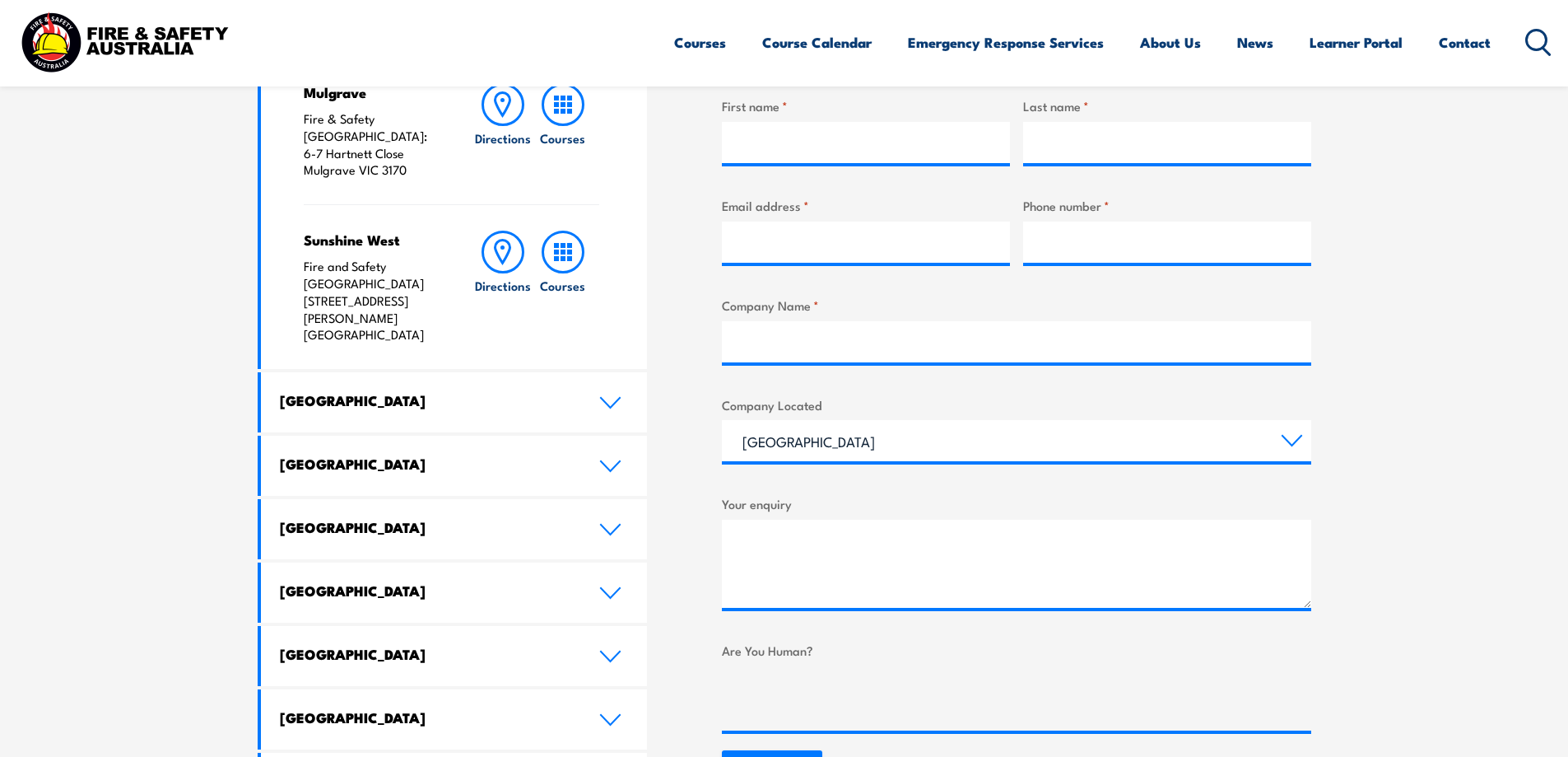
scroll to position [247, 0]
